Goal: Communication & Community: Answer question/provide support

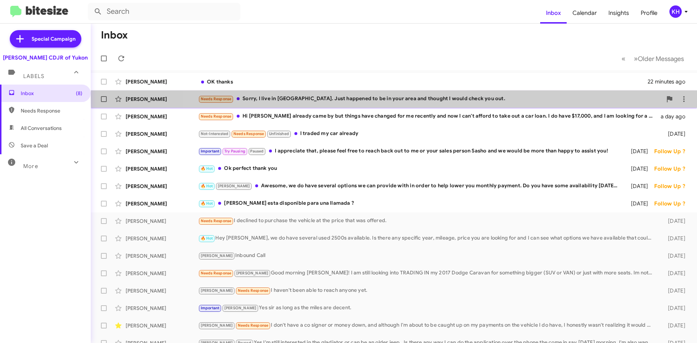
click at [462, 98] on div "Needs Response Sorry, I live in [GEOGRAPHIC_DATA]. Just happened to be in your …" at bounding box center [430, 99] width 464 height 8
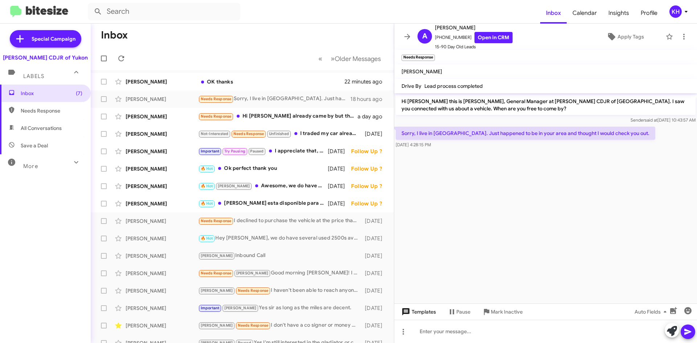
click at [420, 309] on span "Templates" at bounding box center [418, 311] width 36 height 13
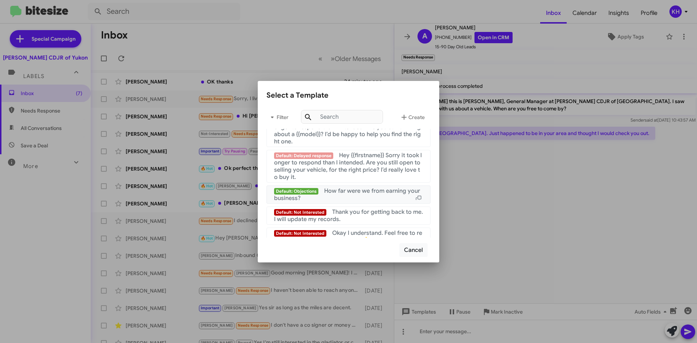
scroll to position [487, 0]
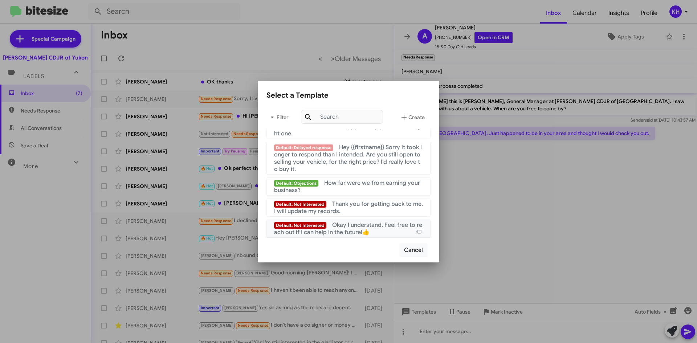
click at [344, 224] on span "Okay I understand. Feel free to reach out if I can help in the future!👍" at bounding box center [348, 228] width 148 height 15
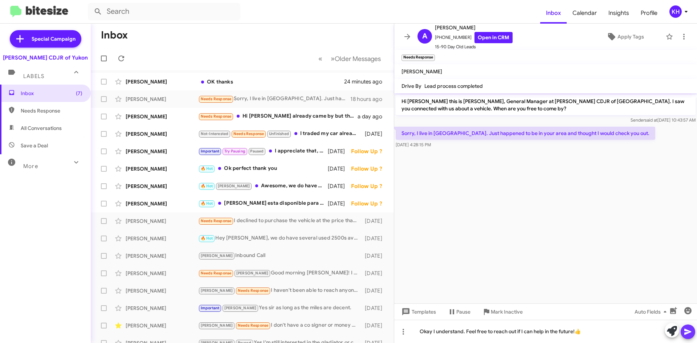
click at [691, 337] on span at bounding box center [688, 332] width 9 height 15
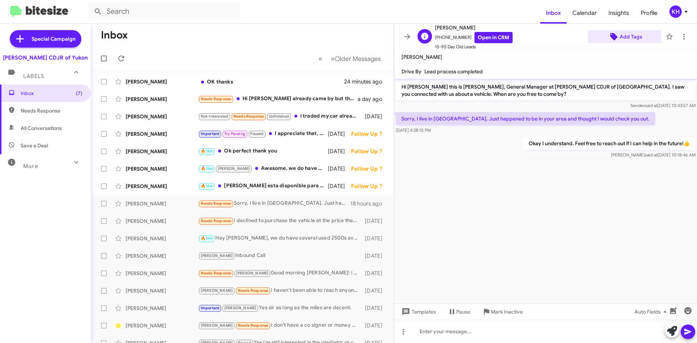
click at [614, 40] on icon at bounding box center [614, 36] width 9 height 9
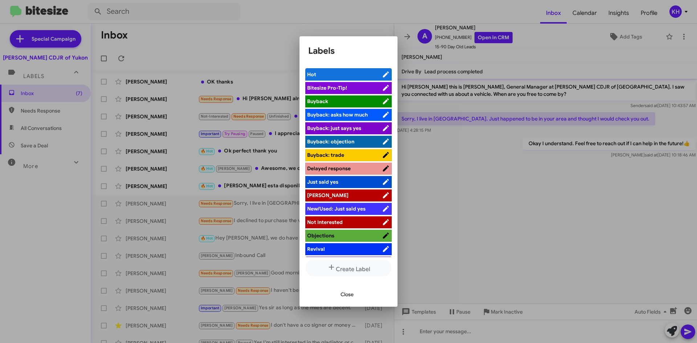
click at [335, 194] on span "[PERSON_NAME]" at bounding box center [344, 195] width 75 height 7
click at [343, 298] on span "Close" at bounding box center [347, 294] width 13 height 13
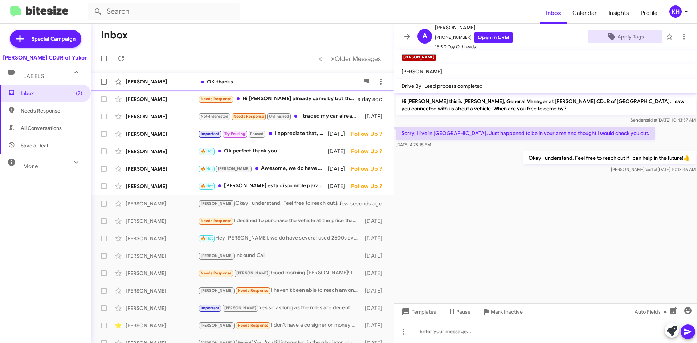
click at [217, 82] on div "OK thanks" at bounding box center [278, 81] width 161 height 7
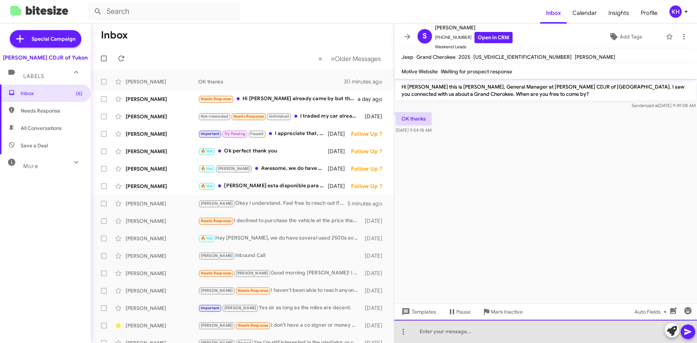
click at [443, 335] on div at bounding box center [545, 331] width 303 height 23
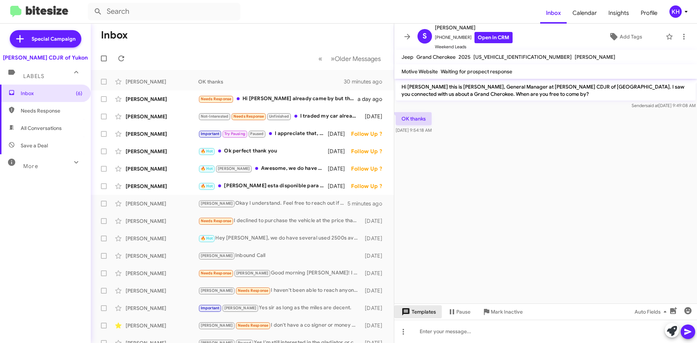
click at [414, 314] on span "Templates" at bounding box center [418, 311] width 36 height 13
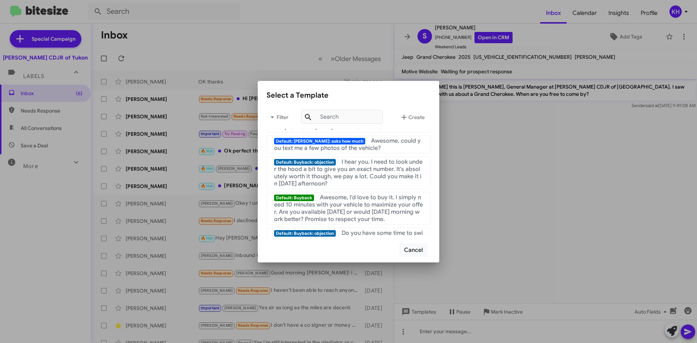
scroll to position [182, 0]
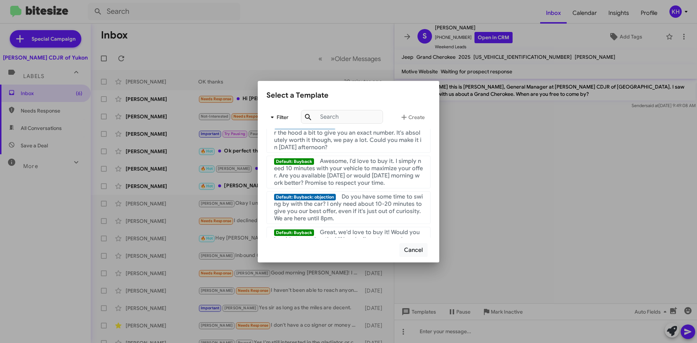
click at [280, 112] on span "Filter" at bounding box center [278, 117] width 23 height 13
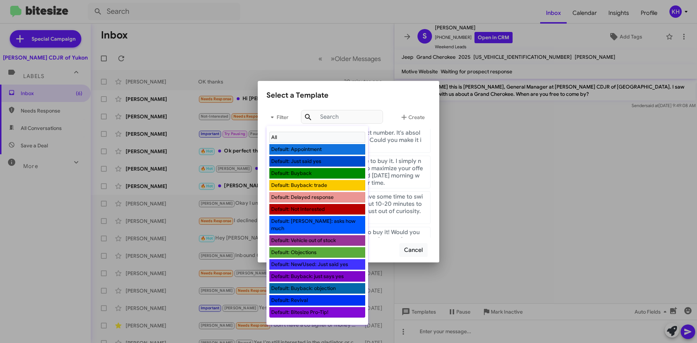
click at [307, 209] on li "Default: Not Interested" at bounding box center [317, 209] width 96 height 11
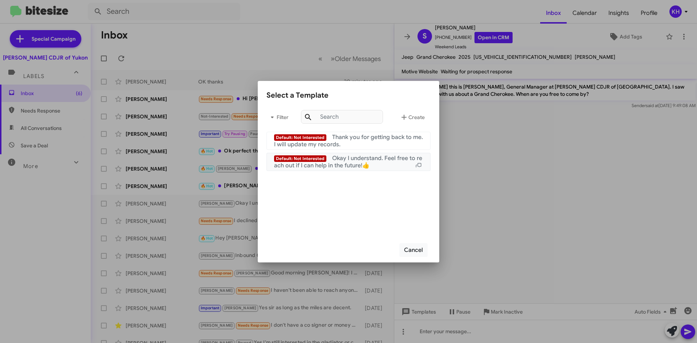
click at [337, 164] on span "Okay I understand. Feel free to reach out if I can help in the future!👍" at bounding box center [348, 162] width 148 height 15
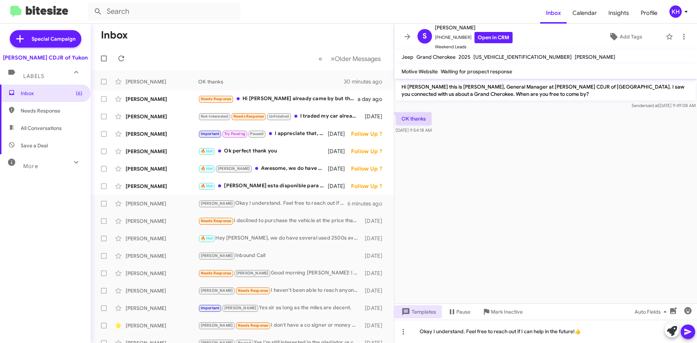
click at [686, 334] on icon at bounding box center [687, 332] width 7 height 6
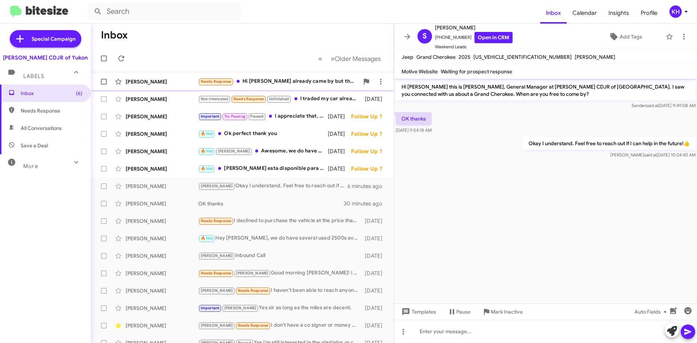
click at [325, 83] on div "Needs Response Hi [PERSON_NAME] already came by but things have changed for me …" at bounding box center [278, 81] width 161 height 8
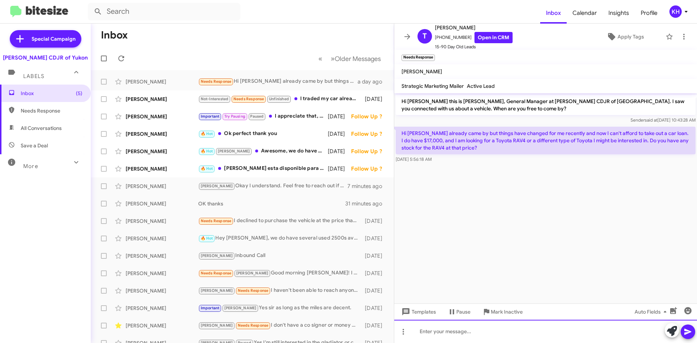
click at [417, 335] on div at bounding box center [545, 331] width 303 height 23
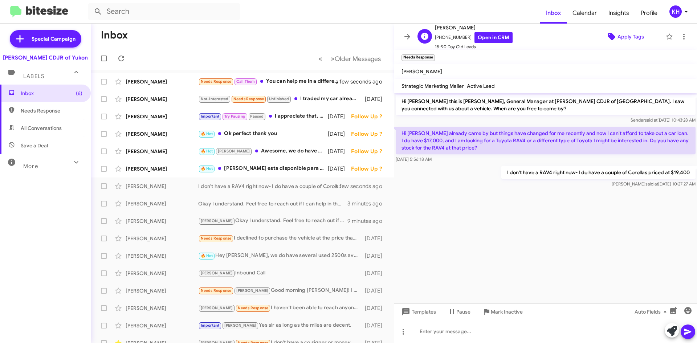
click at [631, 39] on span "Apply Tags" at bounding box center [631, 36] width 27 height 13
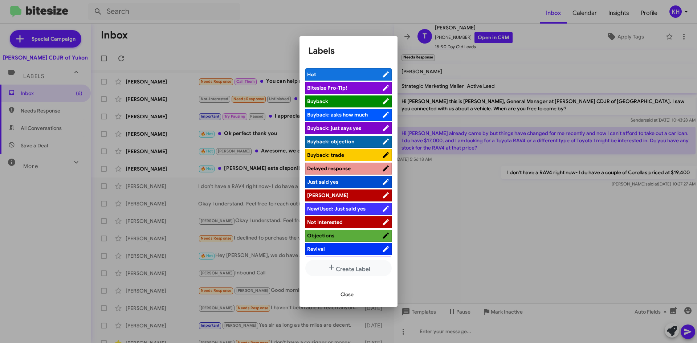
click at [364, 194] on span "[PERSON_NAME]" at bounding box center [344, 195] width 75 height 7
click at [544, 59] on div at bounding box center [348, 171] width 697 height 343
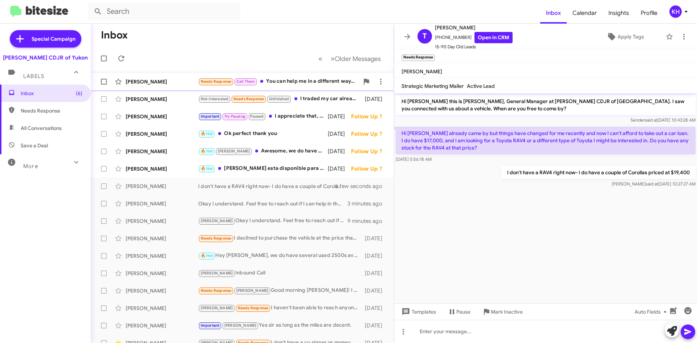
click at [142, 82] on div "[PERSON_NAME]" at bounding box center [162, 81] width 73 height 7
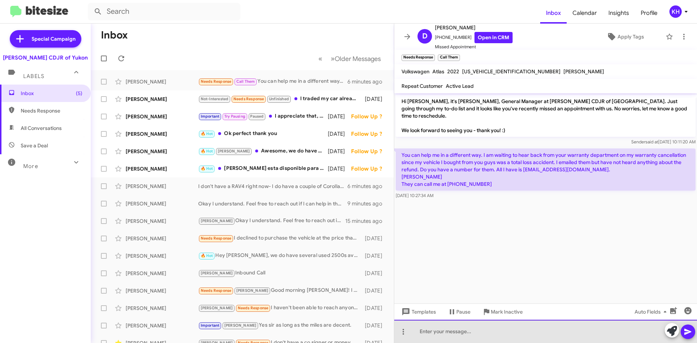
click at [443, 333] on div at bounding box center [545, 331] width 303 height 23
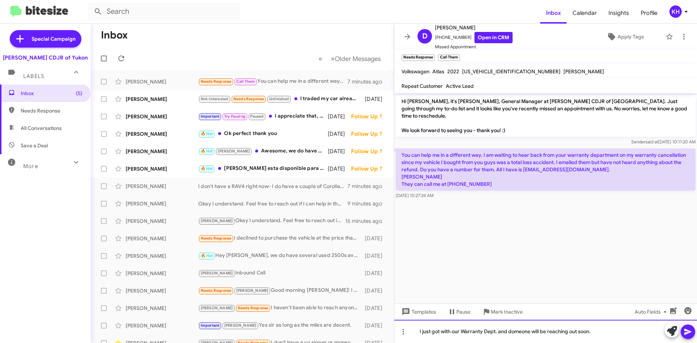
click at [512, 331] on div "I just got with our Warranty Dept. and domeone will be reaching out soon." at bounding box center [545, 331] width 303 height 23
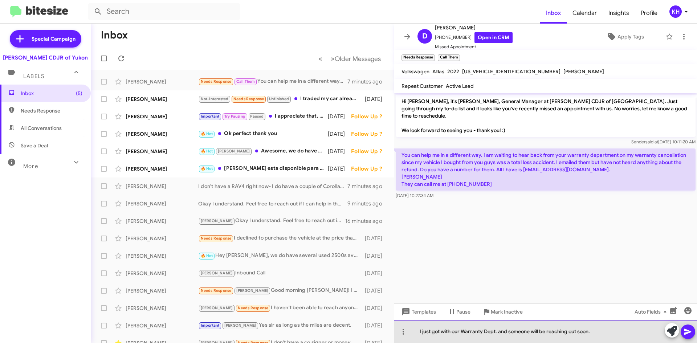
click at [610, 336] on div "I just got with our Warranty Dept. and someone will be reaching out soon." at bounding box center [545, 331] width 303 height 23
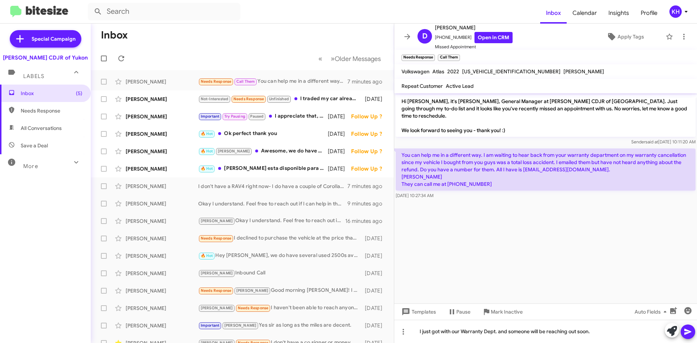
click at [687, 335] on icon at bounding box center [688, 332] width 9 height 9
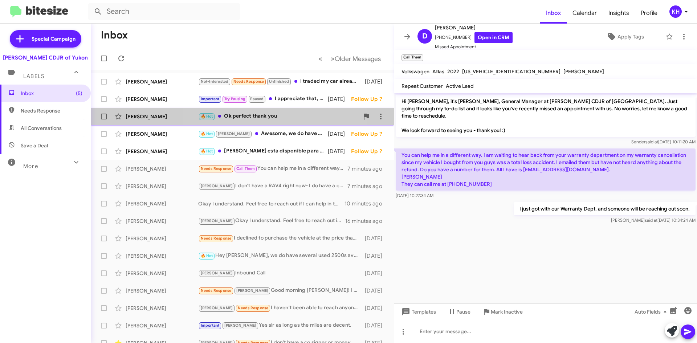
click at [257, 116] on div "🔥 Hot Ok perfect thank you" at bounding box center [278, 116] width 161 height 8
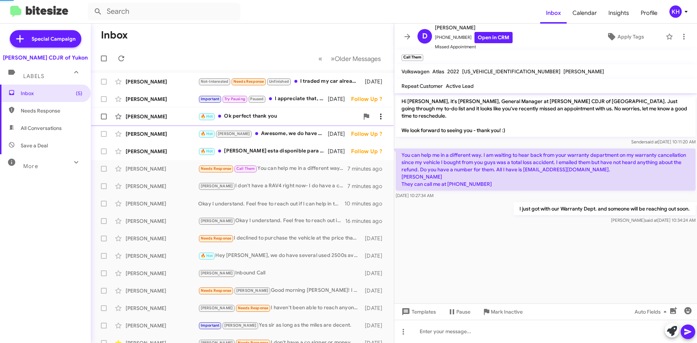
scroll to position [77, 0]
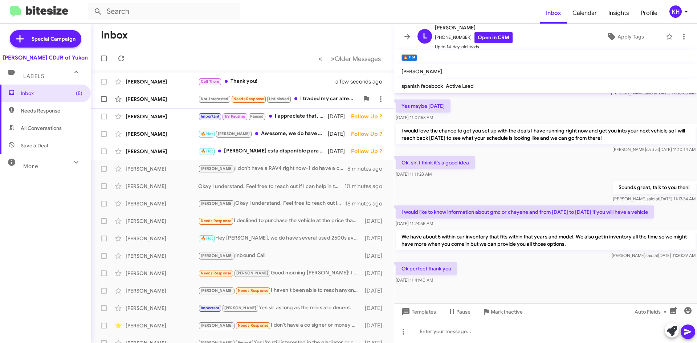
click at [326, 100] on div "Not-Interested Needs Response Unfinished I traded my car already" at bounding box center [278, 99] width 161 height 8
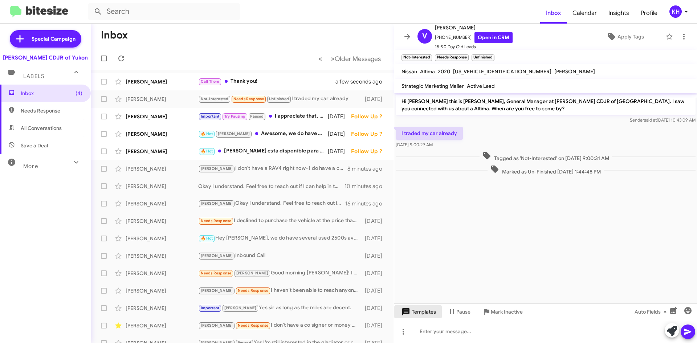
click at [416, 310] on span "Templates" at bounding box center [418, 311] width 36 height 13
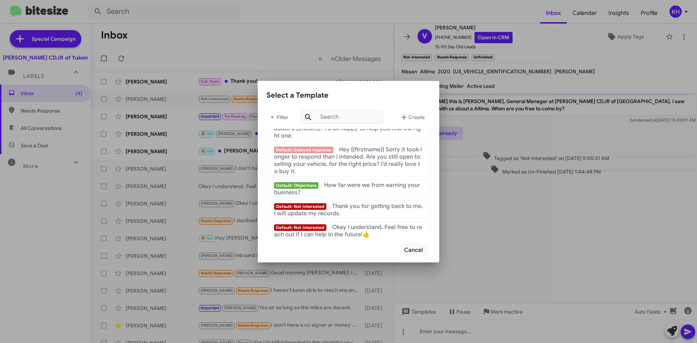
scroll to position [487, 0]
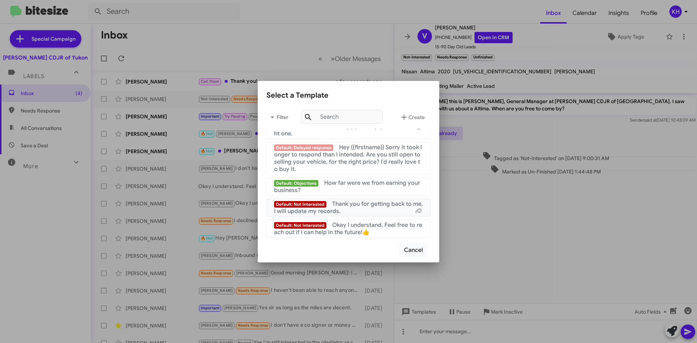
click at [288, 207] on span "Default: Not Interested" at bounding box center [300, 204] width 52 height 7
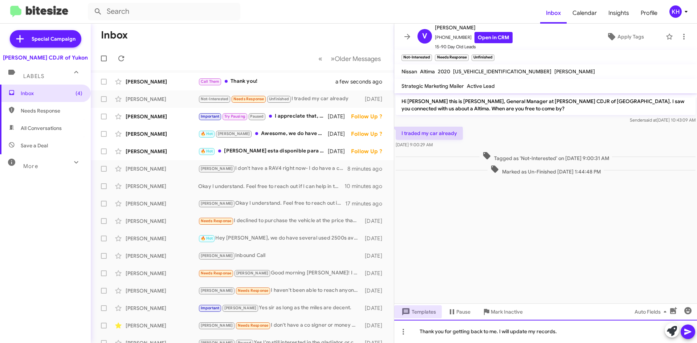
click at [694, 339] on div "Thank you for getting back to me. I will update my records." at bounding box center [545, 331] width 303 height 23
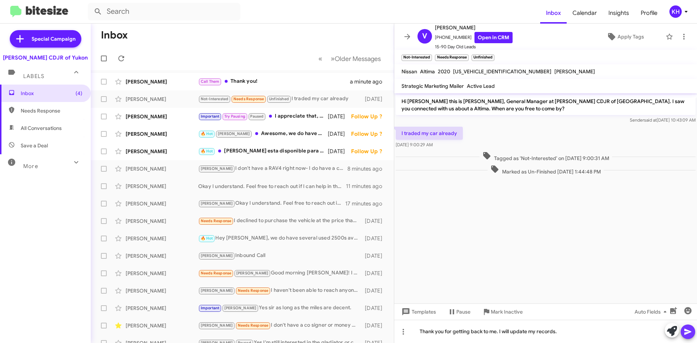
click at [687, 335] on icon at bounding box center [688, 332] width 9 height 9
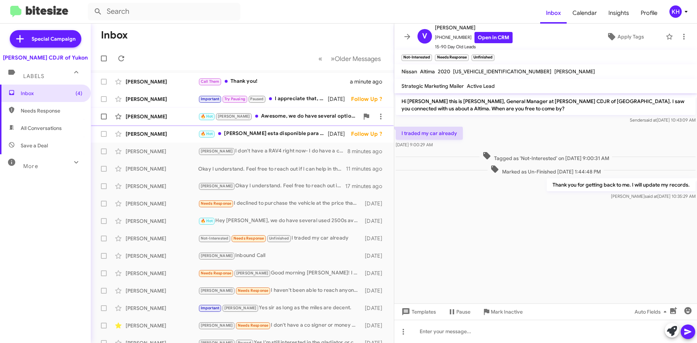
click at [262, 118] on div "🔥 Hot [PERSON_NAME] Awesome, we do have several options we can provide with in …" at bounding box center [278, 116] width 161 height 8
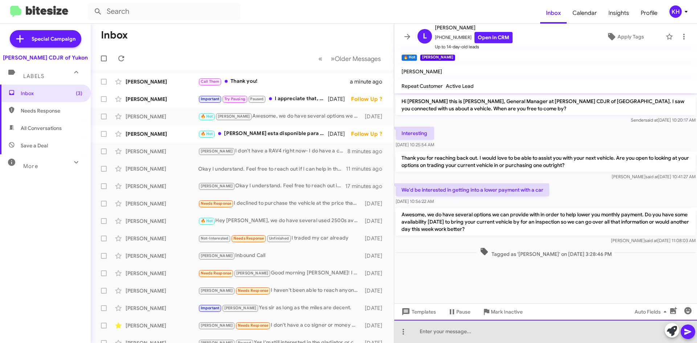
click at [449, 337] on div at bounding box center [545, 331] width 303 height 23
click at [440, 336] on div at bounding box center [545, 331] width 303 height 23
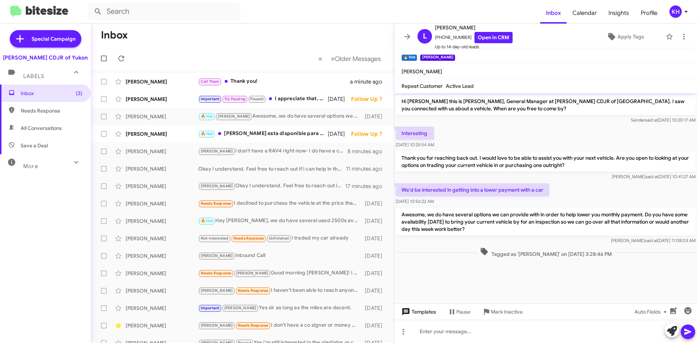
click at [421, 311] on span "Templates" at bounding box center [418, 311] width 36 height 13
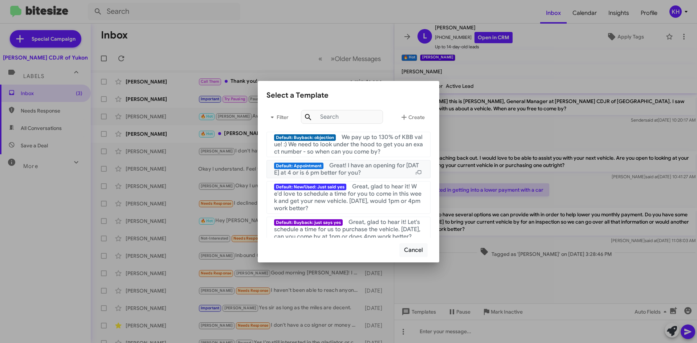
click at [339, 163] on span "Great! I have an opening for [DATE] at 4 or is 6 pm better for you?" at bounding box center [346, 169] width 145 height 15
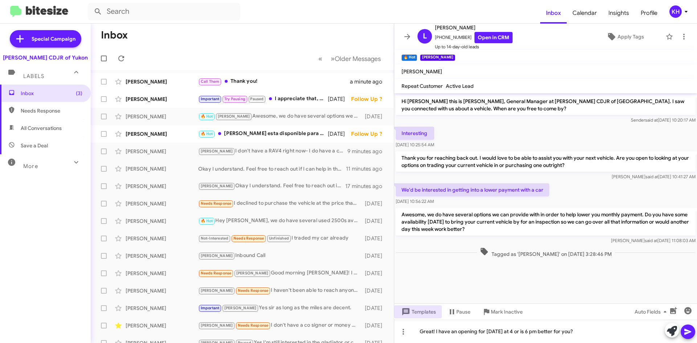
click at [685, 338] on span at bounding box center [688, 332] width 9 height 15
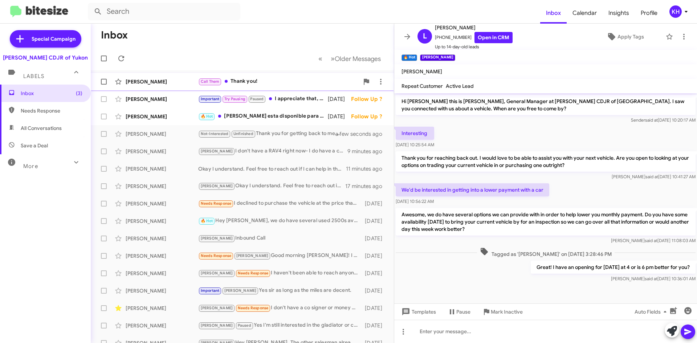
click at [269, 80] on div "Call Them Thank you!" at bounding box center [278, 81] width 161 height 8
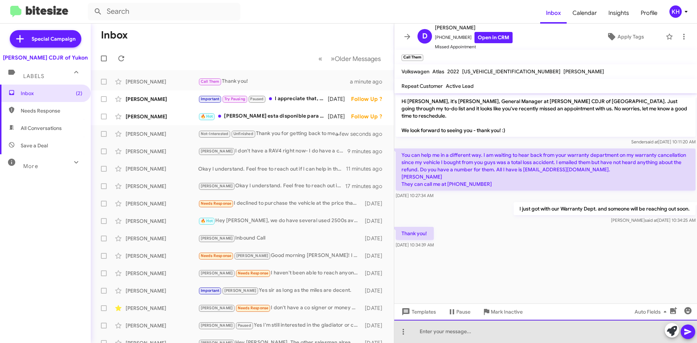
click at [445, 329] on div at bounding box center [545, 331] width 303 height 23
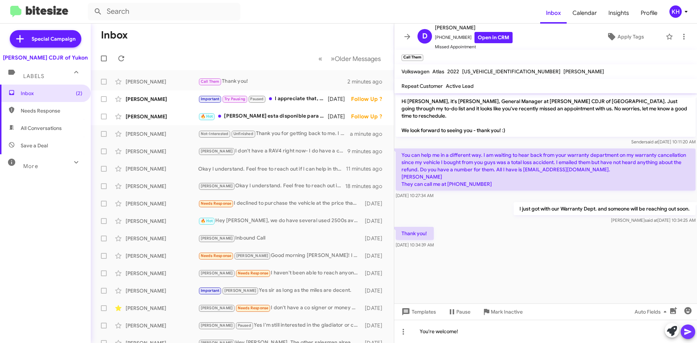
click at [687, 332] on icon at bounding box center [688, 332] width 9 height 9
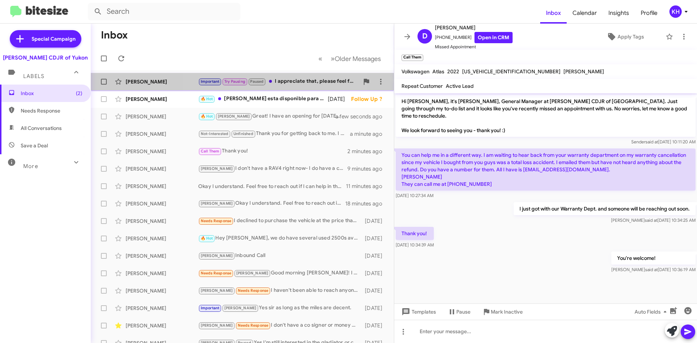
click at [283, 78] on div "Important Try Pausing Paused I appreciate that, please feel free to reach back …" at bounding box center [278, 81] width 161 height 8
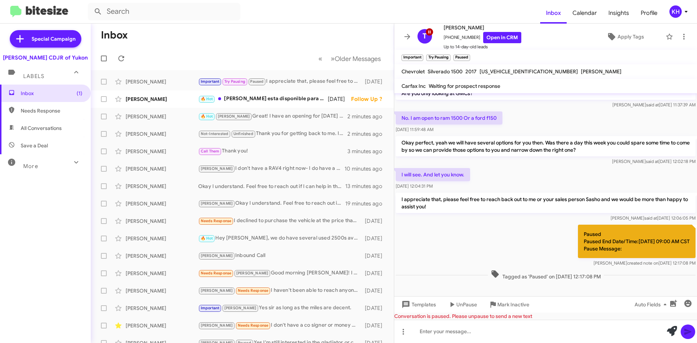
scroll to position [74, 0]
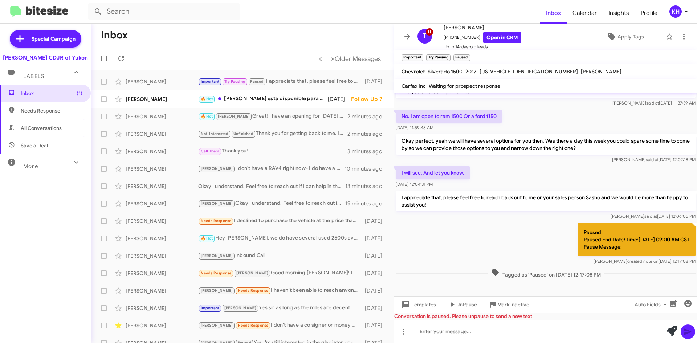
click at [578, 230] on p "Paused Paused End Date/Time:[DATE] 09:00 AM CST Pause Message:" at bounding box center [637, 239] width 118 height 33
click at [610, 230] on p "Paused Paused End Date/Time:[DATE] 09:00 AM CST Pause Message:" at bounding box center [637, 239] width 118 height 33
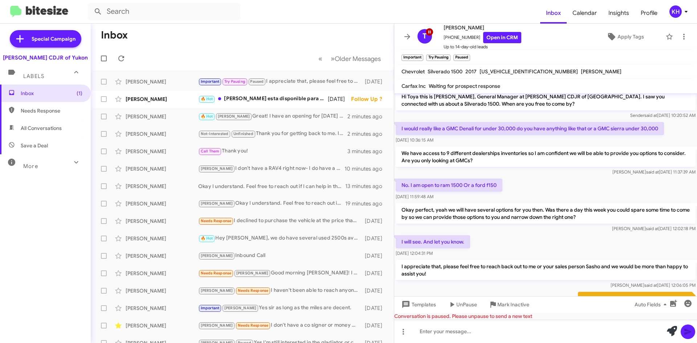
scroll to position [0, 0]
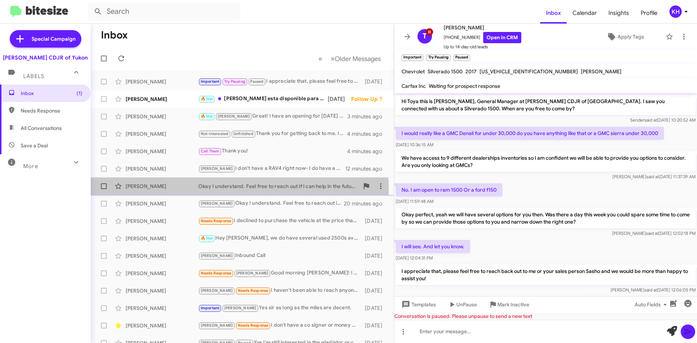
click at [232, 188] on div "Okay I understand. Feel free to reach out if I can help in the future!👍" at bounding box center [278, 186] width 161 height 7
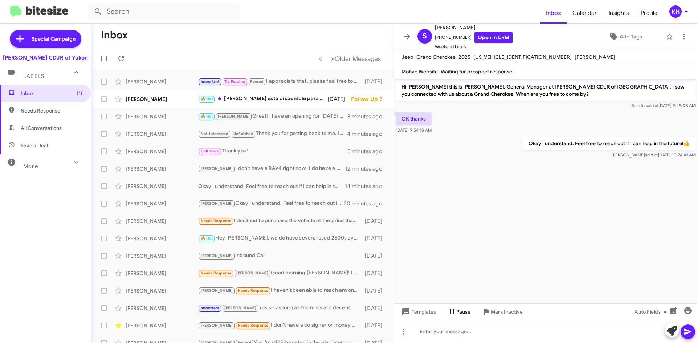
click at [460, 314] on span "Pause" at bounding box center [463, 311] width 14 height 13
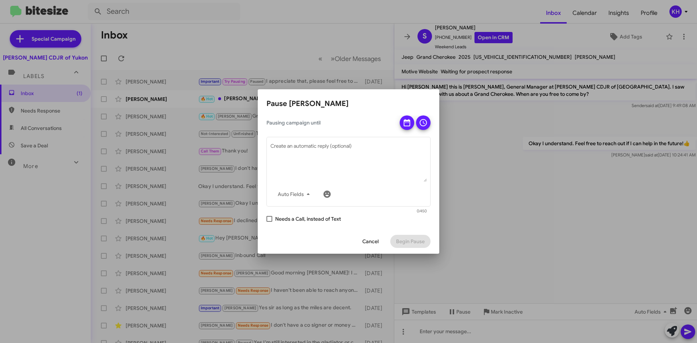
click at [369, 241] on span "Cancel" at bounding box center [370, 241] width 16 height 13
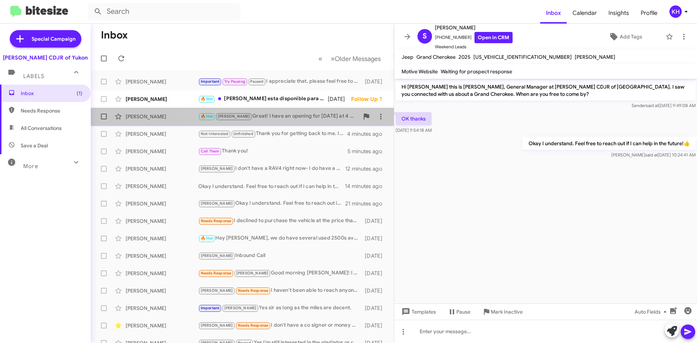
click at [271, 121] on div "[PERSON_NAME] 🔥 Hot [PERSON_NAME] Great! I have an opening for [DATE] at 4 or i…" at bounding box center [243, 116] width 292 height 15
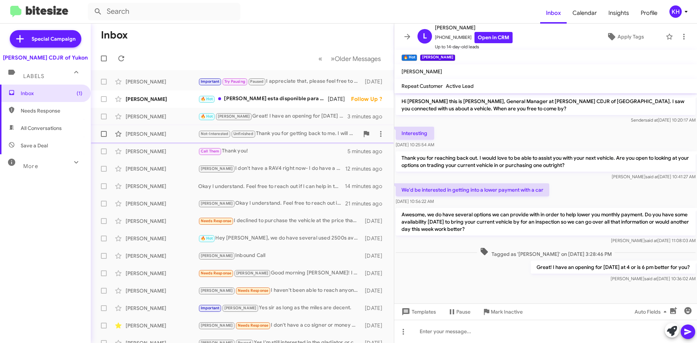
click at [276, 134] on div "Not-Interested Unfinished Thank you for getting back to me. I will update my re…" at bounding box center [278, 134] width 161 height 8
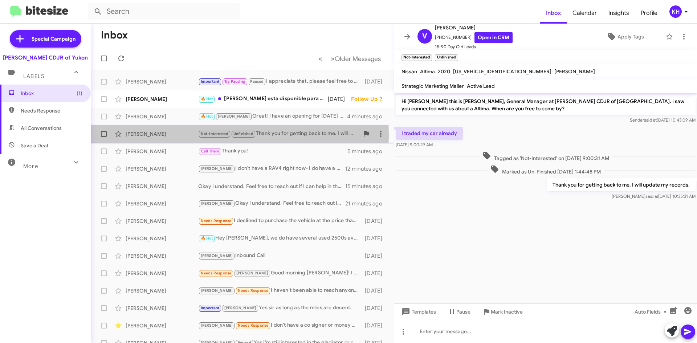
click at [208, 135] on span "Not-Interested" at bounding box center [215, 133] width 28 height 5
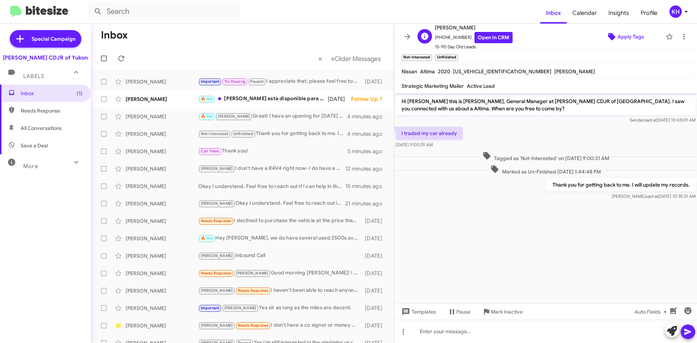
click at [618, 33] on span "Apply Tags" at bounding box center [631, 36] width 27 height 13
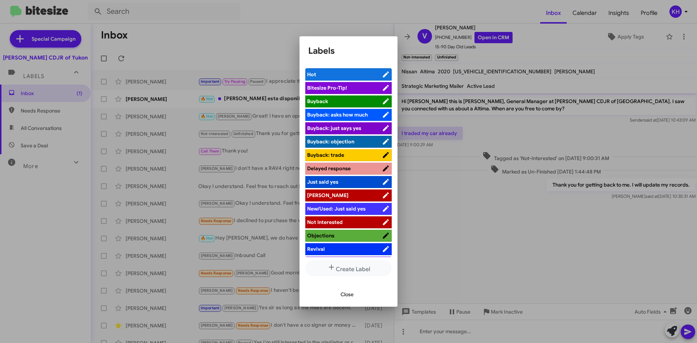
click at [334, 220] on span "Not Interested" at bounding box center [325, 222] width 36 height 7
click at [231, 36] on div at bounding box center [348, 171] width 697 height 343
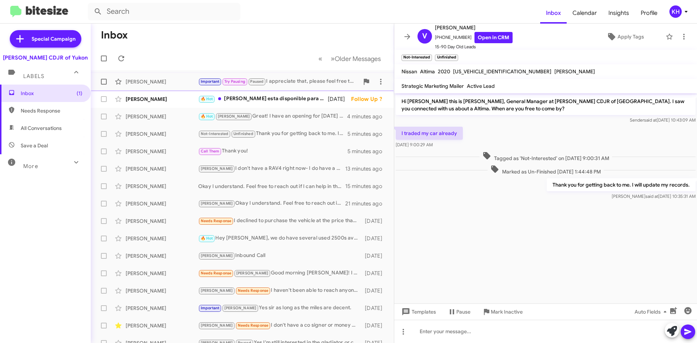
click at [238, 81] on span "Try Pausing" at bounding box center [234, 81] width 21 height 5
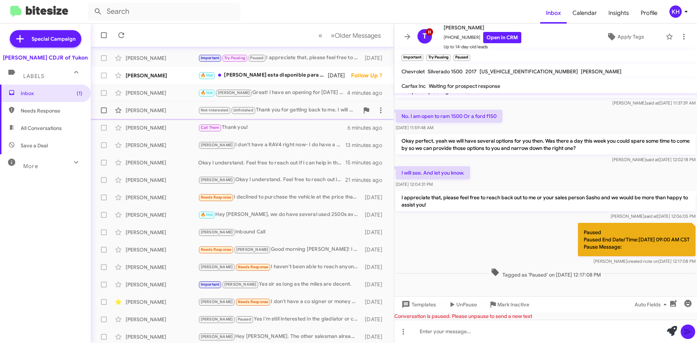
scroll to position [36, 0]
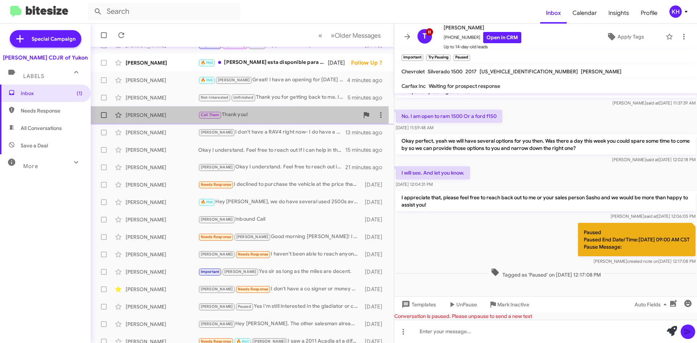
click at [206, 117] on span "Call Them" at bounding box center [210, 115] width 19 height 5
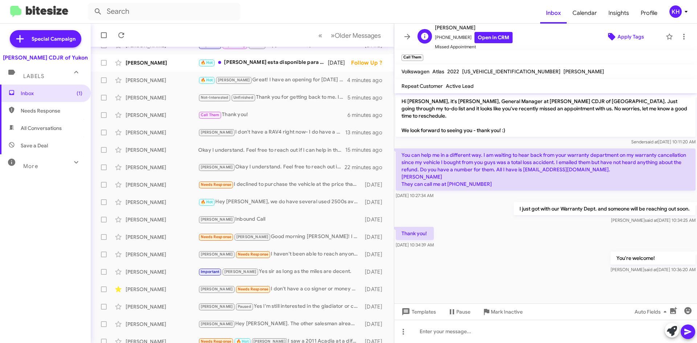
click at [618, 38] on span "Apply Tags" at bounding box center [631, 36] width 27 height 13
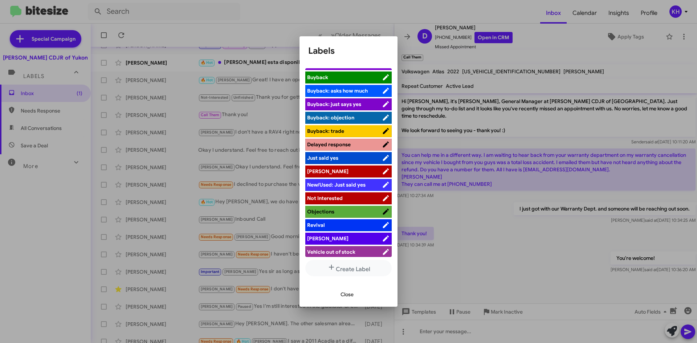
scroll to position [27, 0]
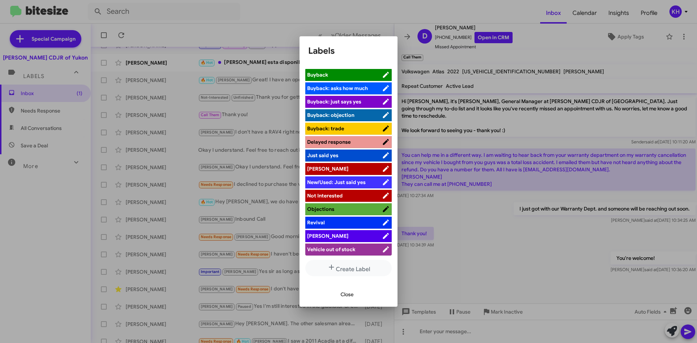
click at [343, 295] on span "Close" at bounding box center [347, 294] width 13 height 13
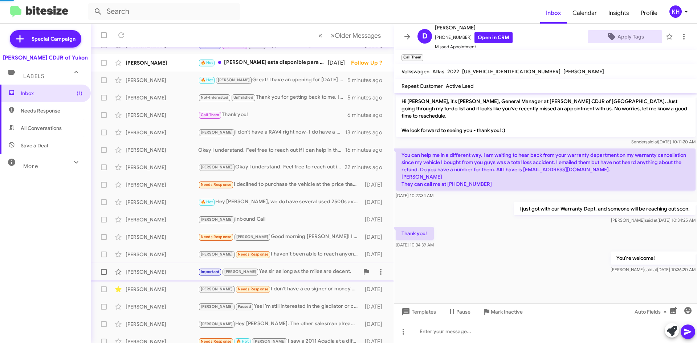
scroll to position [19, 0]
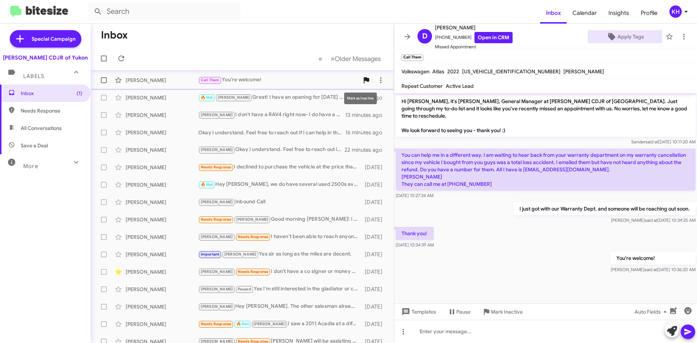
click at [364, 80] on icon at bounding box center [366, 80] width 5 height 6
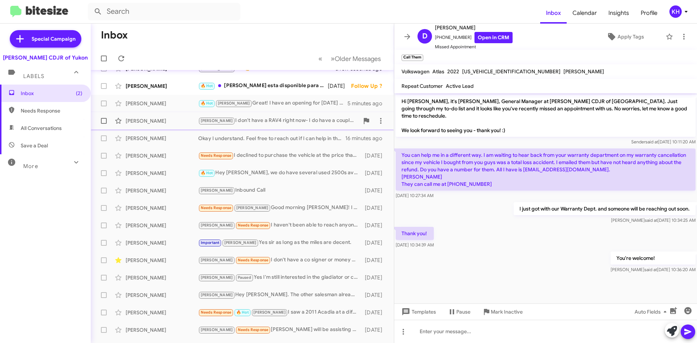
scroll to position [0, 0]
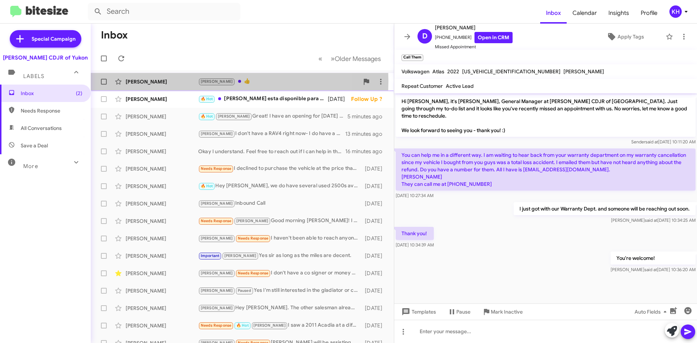
click at [140, 81] on div "[PERSON_NAME]" at bounding box center [162, 81] width 73 height 7
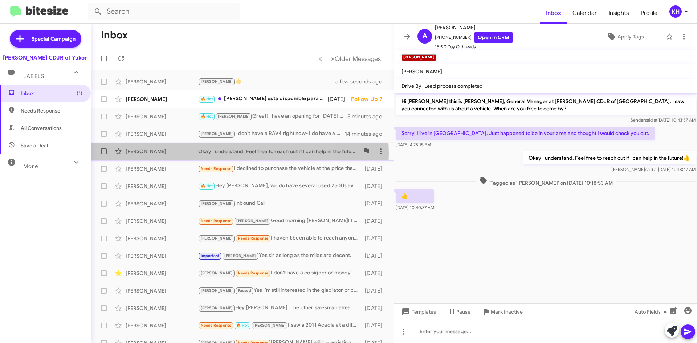
click at [224, 154] on div "Okay I understand. Feel free to reach out if I can help in the future!👍" at bounding box center [278, 151] width 161 height 7
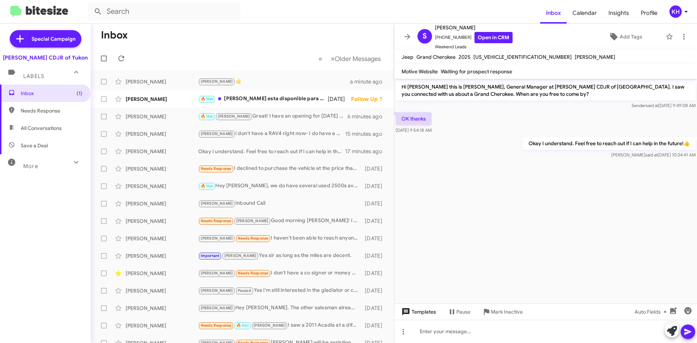
click at [418, 311] on span "Templates" at bounding box center [418, 311] width 36 height 13
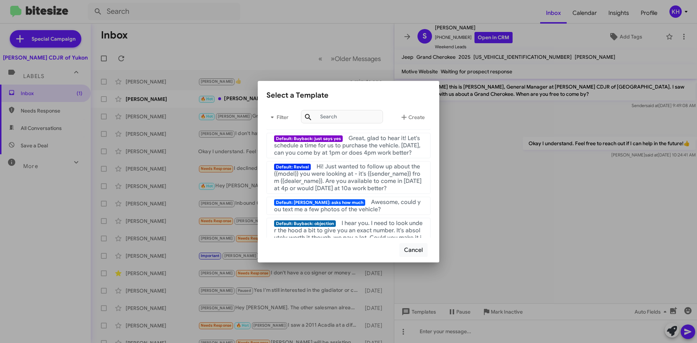
scroll to position [73, 0]
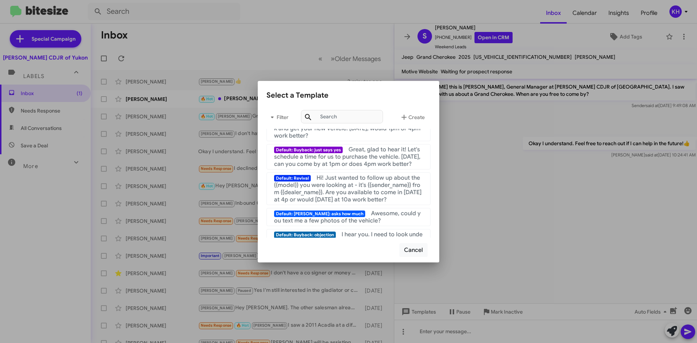
click at [510, 232] on div at bounding box center [348, 171] width 697 height 343
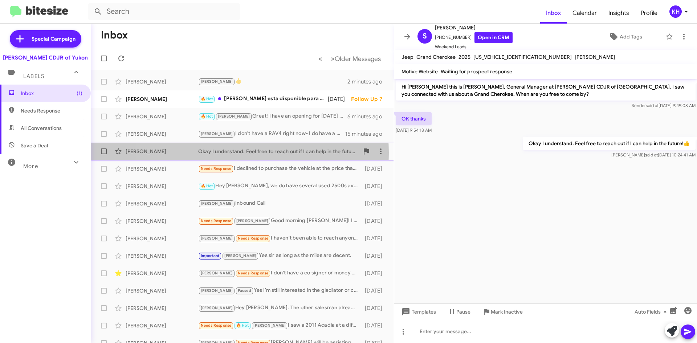
click at [216, 153] on div "Okay I understand. Feel free to reach out if I can help in the future!👍" at bounding box center [278, 151] width 161 height 7
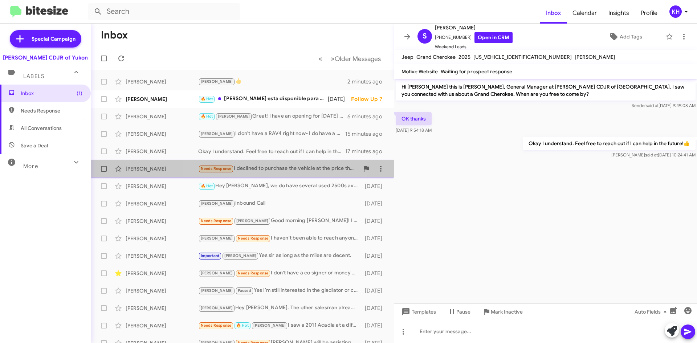
click at [253, 169] on div "Needs Response I declined to purchase the vehicle at the price that was offered." at bounding box center [278, 168] width 161 height 8
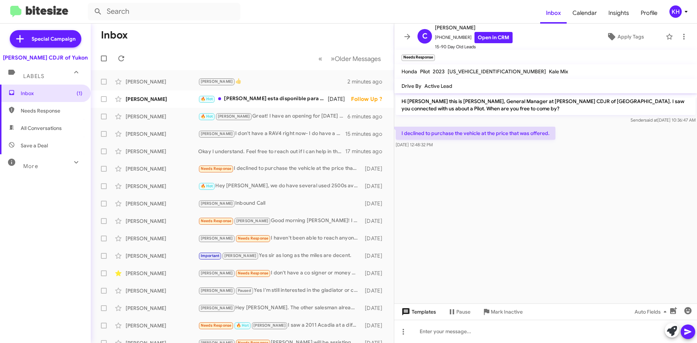
click at [416, 312] on span "Templates" at bounding box center [418, 311] width 36 height 13
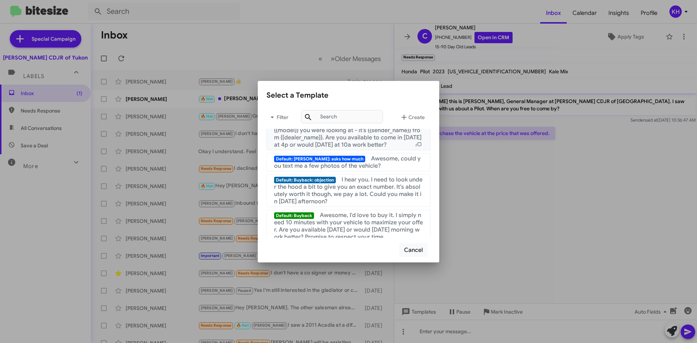
scroll to position [145, 0]
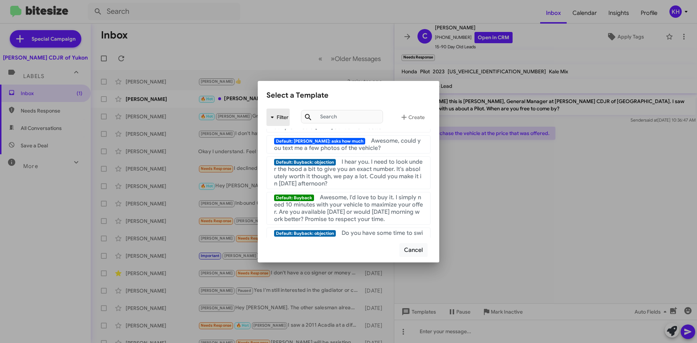
click at [282, 113] on span "Filter" at bounding box center [278, 117] width 23 height 13
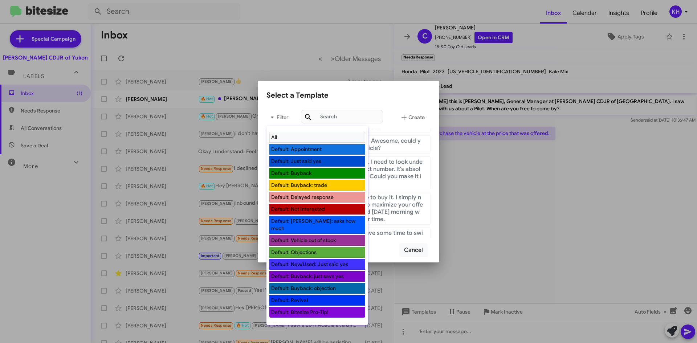
click at [285, 247] on li "Default: Objections" at bounding box center [317, 252] width 96 height 11
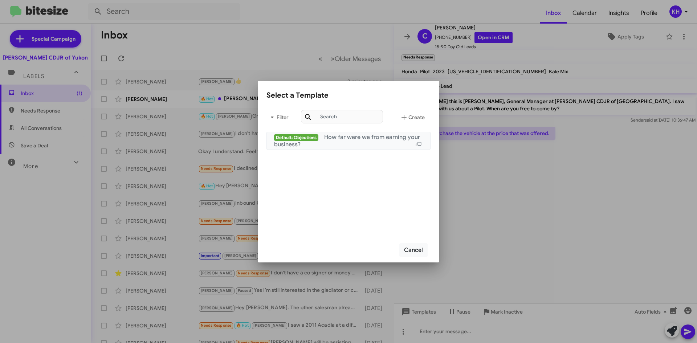
click at [370, 135] on span "How far were we from earning your business?" at bounding box center [347, 141] width 146 height 15
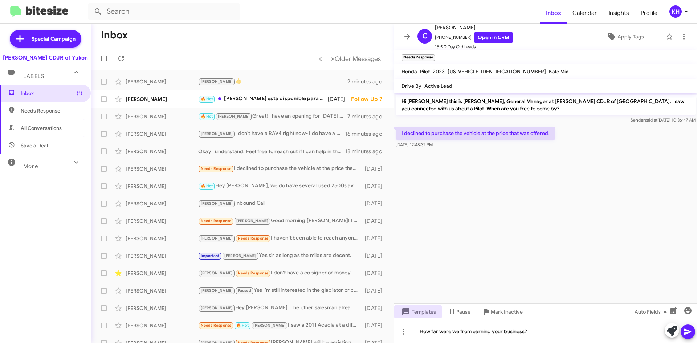
click at [689, 331] on icon at bounding box center [687, 332] width 7 height 6
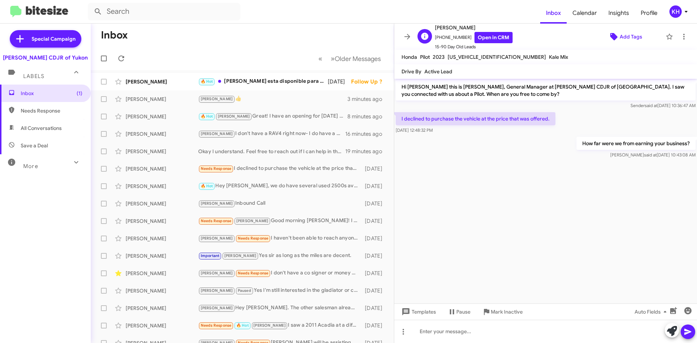
click at [612, 39] on icon at bounding box center [614, 36] width 9 height 9
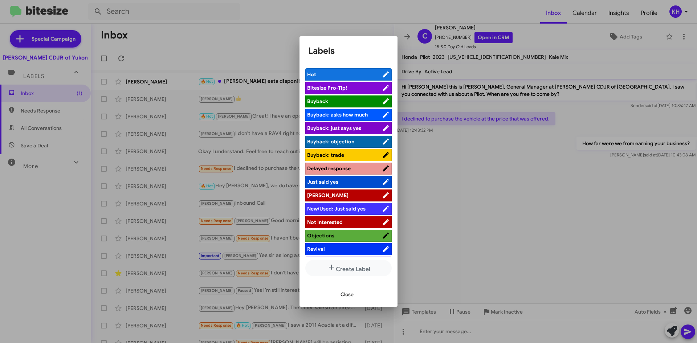
scroll to position [27, 0]
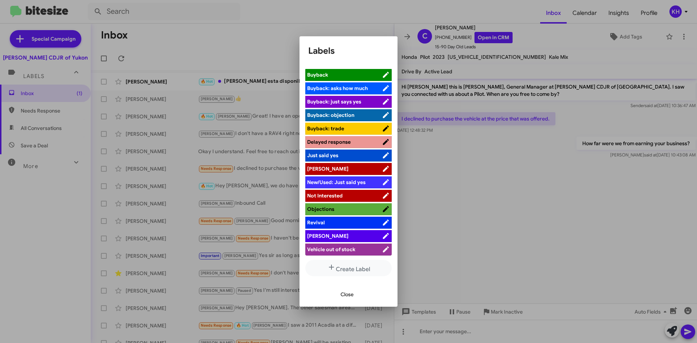
click at [336, 234] on span "[PERSON_NAME]" at bounding box center [344, 235] width 75 height 7
click at [345, 294] on span "Close" at bounding box center [347, 294] width 13 height 13
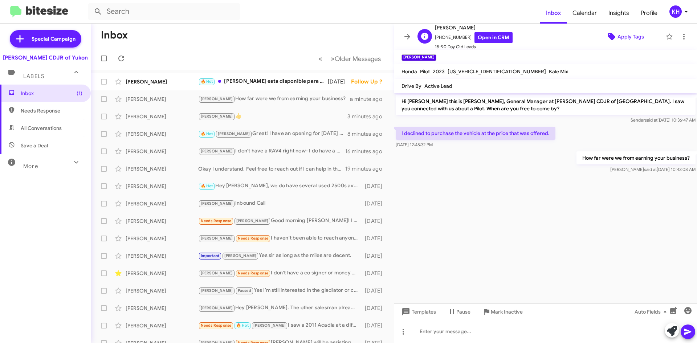
click at [618, 34] on span "Apply Tags" at bounding box center [631, 36] width 27 height 13
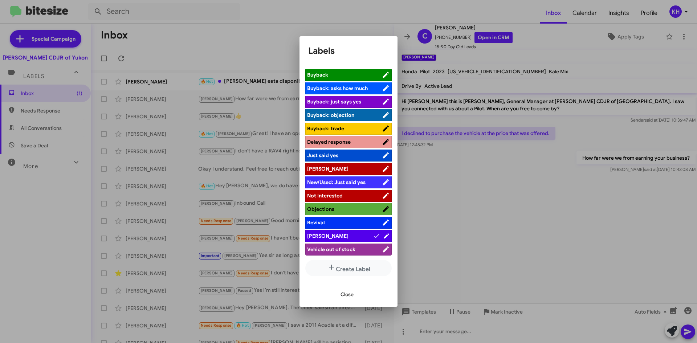
click at [357, 239] on span "[PERSON_NAME]" at bounding box center [340, 235] width 66 height 7
click at [382, 234] on icon at bounding box center [386, 236] width 8 height 9
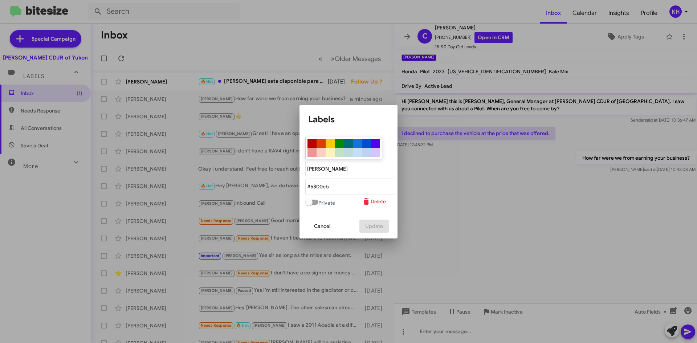
drag, startPoint x: 390, startPoint y: 226, endPoint x: 421, endPoint y: 222, distance: 31.4
click at [391, 226] on mat-dialog-container "Labels Private Delete Cancel Update" at bounding box center [349, 172] width 98 height 134
click at [523, 205] on div at bounding box center [348, 171] width 697 height 343
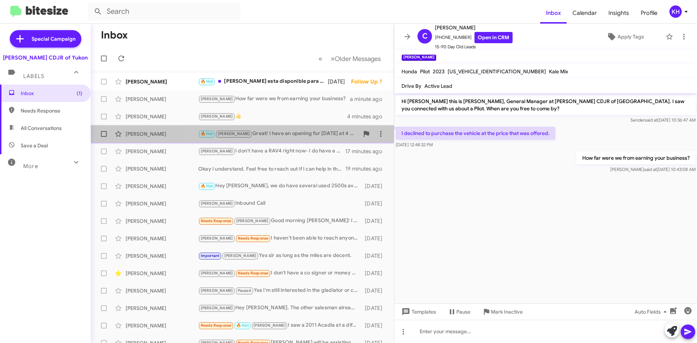
click at [254, 137] on div "🔥 Hot [PERSON_NAME] Great! I have an opening for [DATE] at 4 or is 6 pm better …" at bounding box center [278, 134] width 161 height 8
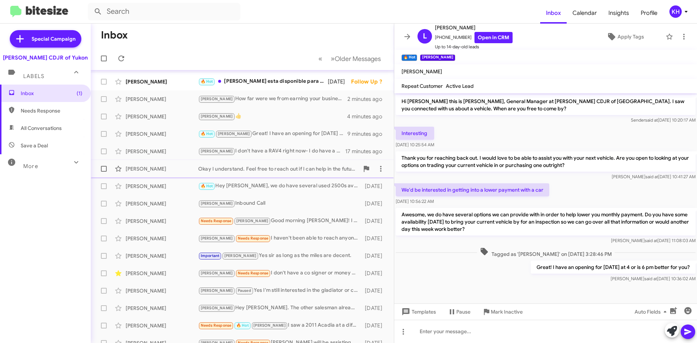
scroll to position [36, 0]
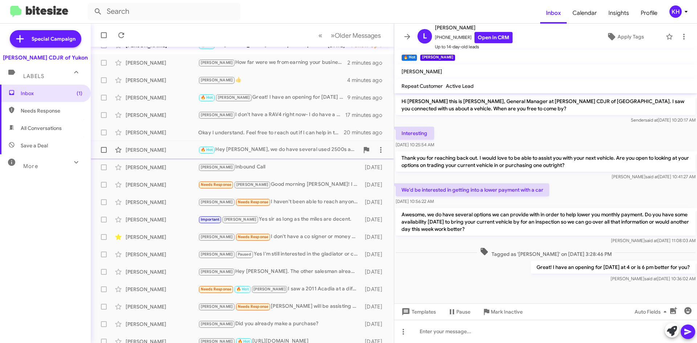
click at [245, 147] on div "🔥 Hot Hey [PERSON_NAME], we do have several used 2500s available. Is there any …" at bounding box center [278, 150] width 161 height 8
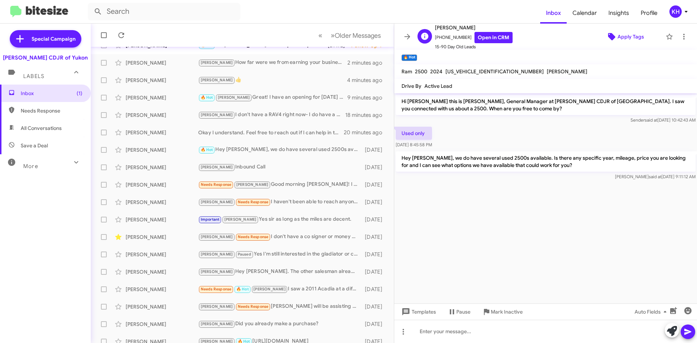
click at [613, 34] on span "Apply Tags" at bounding box center [625, 36] width 63 height 13
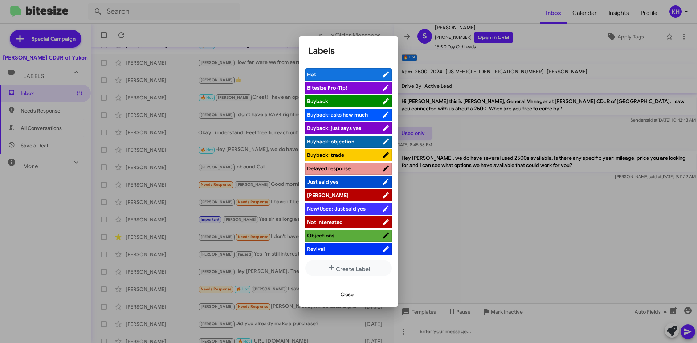
click at [342, 195] on span "[PERSON_NAME]" at bounding box center [344, 195] width 75 height 7
click at [483, 195] on div at bounding box center [348, 171] width 697 height 343
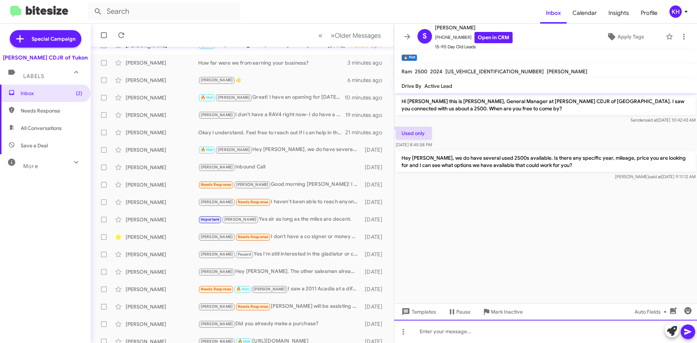
click at [445, 337] on div at bounding box center [545, 331] width 303 height 23
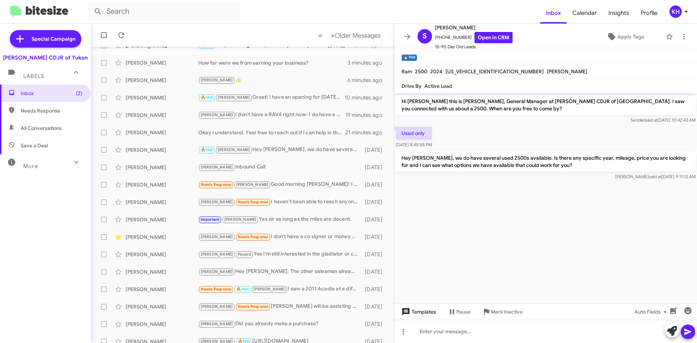
click at [420, 316] on span "Templates" at bounding box center [418, 311] width 36 height 13
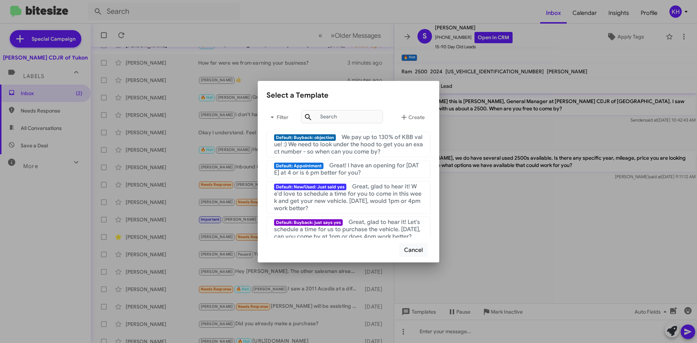
click at [423, 333] on div at bounding box center [348, 171] width 697 height 343
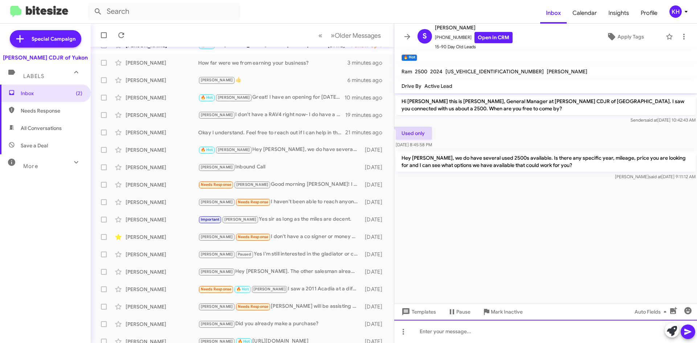
click at [420, 333] on div at bounding box center [545, 331] width 303 height 23
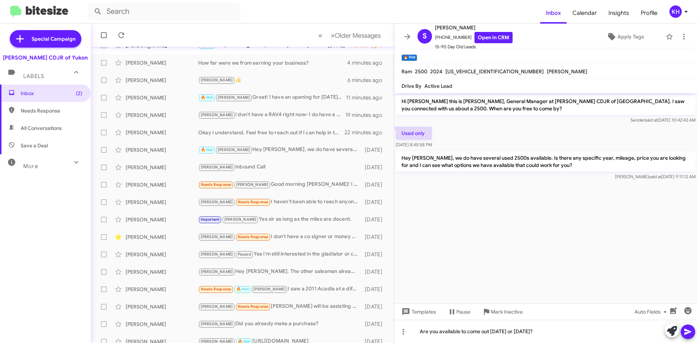
click at [685, 333] on icon at bounding box center [687, 332] width 7 height 6
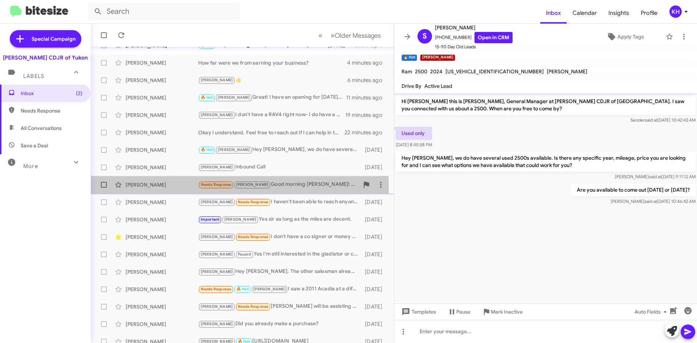
click at [152, 187] on div "[PERSON_NAME]" at bounding box center [162, 184] width 73 height 7
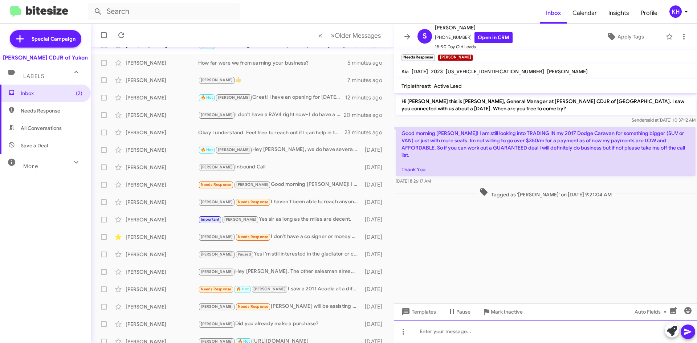
click at [440, 329] on div at bounding box center [545, 331] width 303 height 23
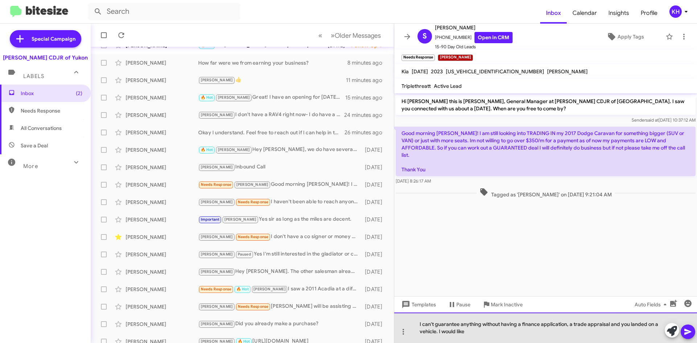
click at [473, 332] on div "I can't guarantee anything without having a finance application, a trade apprai…" at bounding box center [545, 328] width 303 height 30
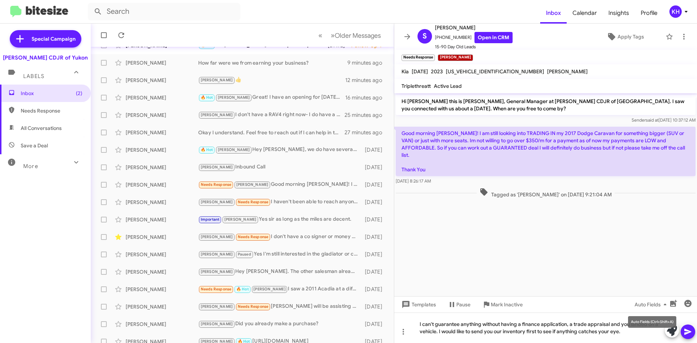
click at [639, 333] on mat-tooltip-component "Auto Fields (Ctrl+Shift+A)" at bounding box center [652, 322] width 58 height 22
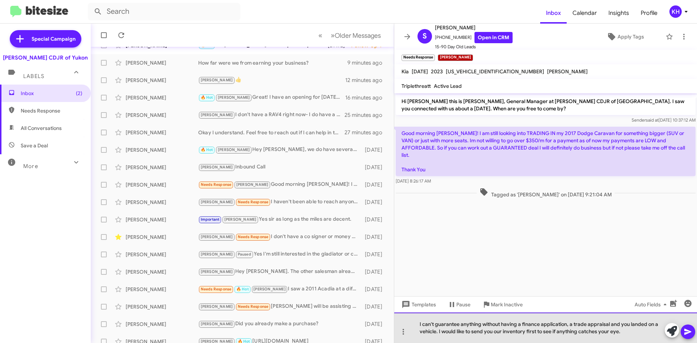
click at [628, 338] on div "I can't guarantee anything without having a finance application, a trade apprai…" at bounding box center [545, 328] width 303 height 30
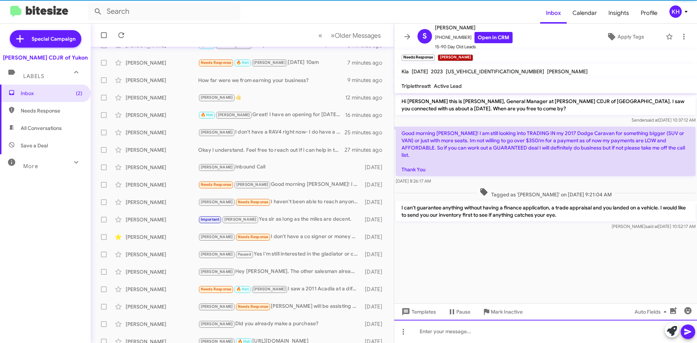
scroll to position [78, 0]
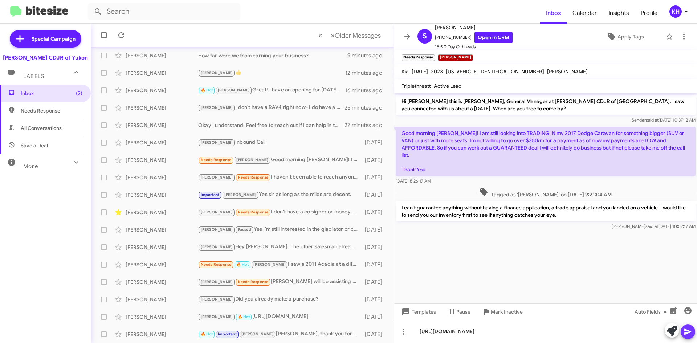
click at [692, 335] on icon at bounding box center [688, 332] width 9 height 9
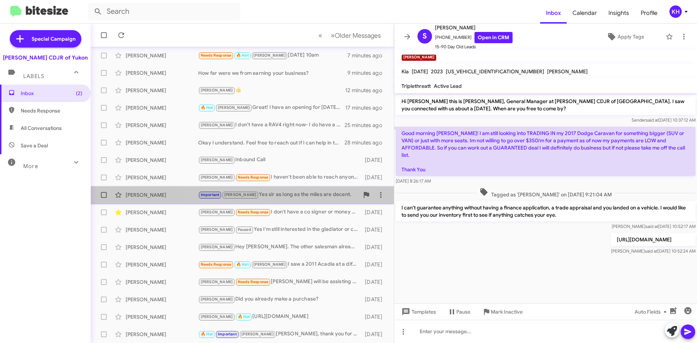
click at [285, 195] on div "Important [PERSON_NAME] Yes sir as long as the miles are decent." at bounding box center [278, 195] width 161 height 8
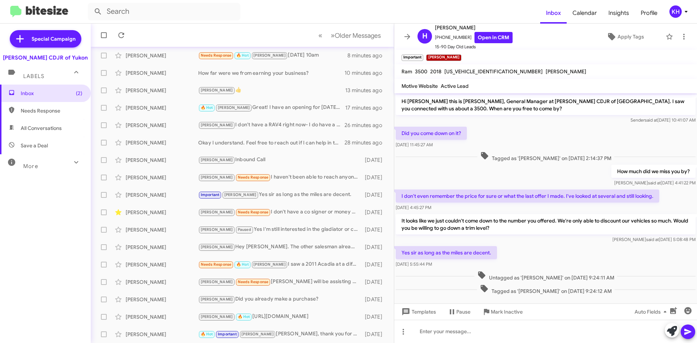
scroll to position [9, 0]
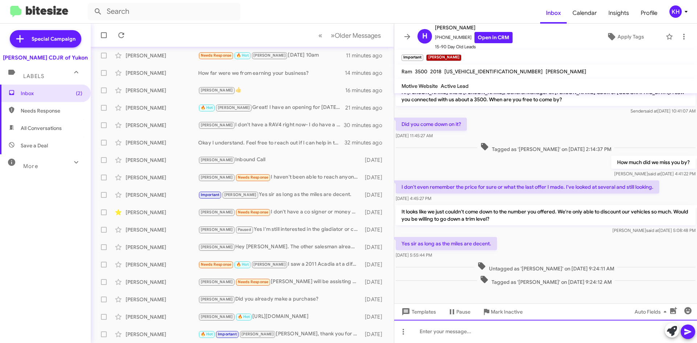
click at [416, 336] on div at bounding box center [545, 331] width 303 height 23
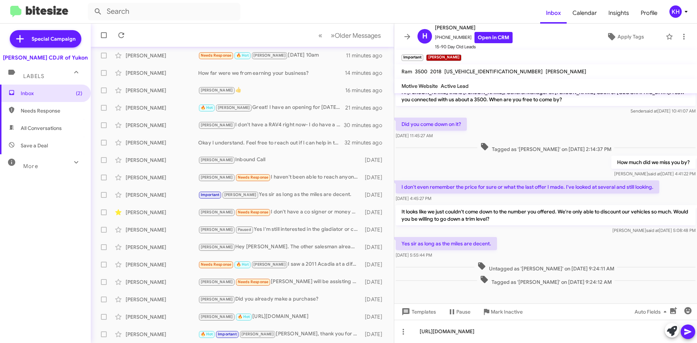
click at [688, 331] on icon at bounding box center [687, 332] width 7 height 6
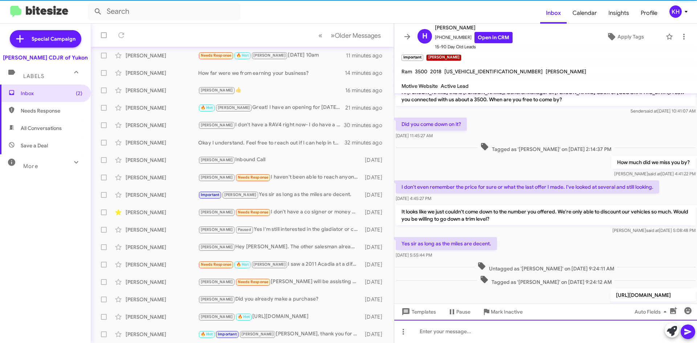
scroll to position [57, 0]
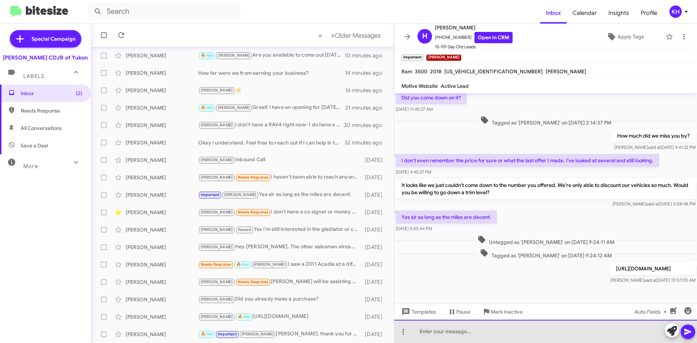
click at [543, 328] on div at bounding box center [545, 331] width 303 height 23
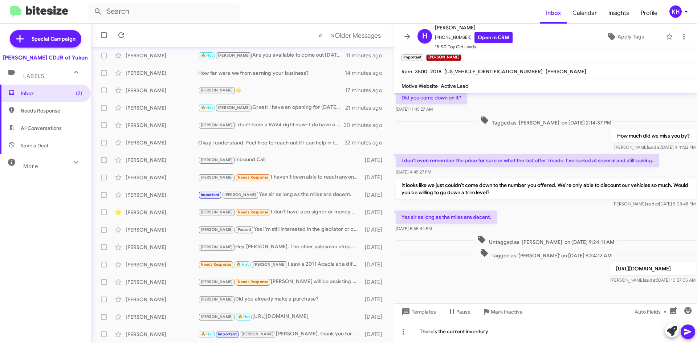
click at [686, 335] on icon at bounding box center [688, 332] width 9 height 9
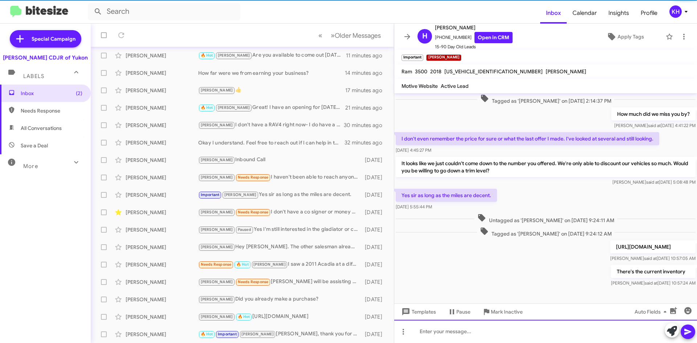
scroll to position [0, 0]
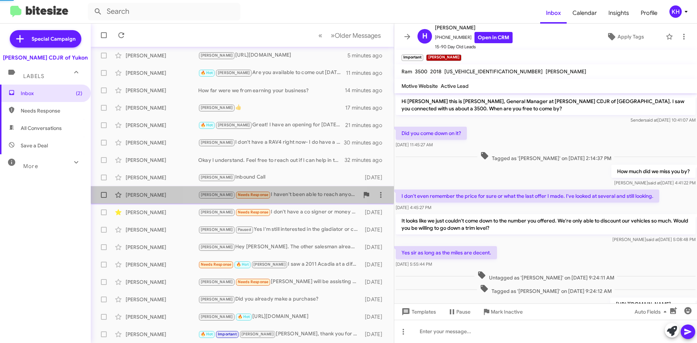
click at [267, 195] on div "[PERSON_NAME] Needs Response I haven't been able to reach anyone yet." at bounding box center [278, 195] width 161 height 8
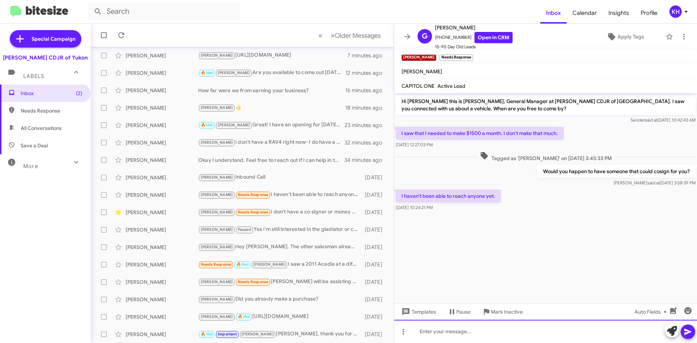
click at [444, 334] on div at bounding box center [545, 331] width 303 height 23
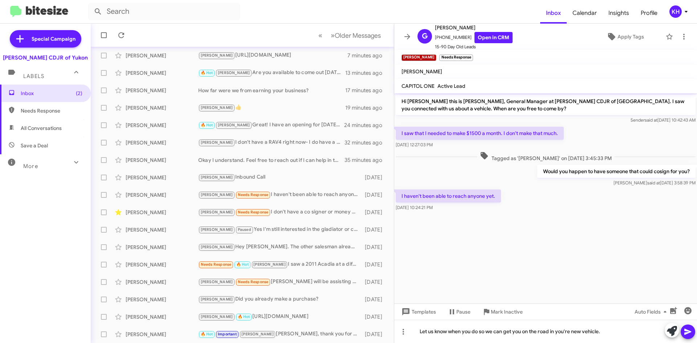
click at [688, 330] on icon at bounding box center [687, 332] width 7 height 6
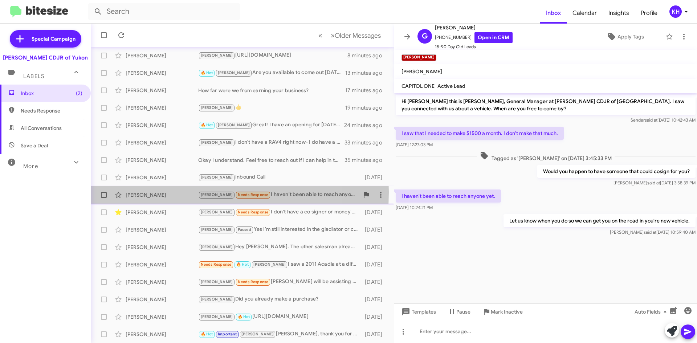
click at [135, 192] on div "[PERSON_NAME]" at bounding box center [162, 194] width 73 height 7
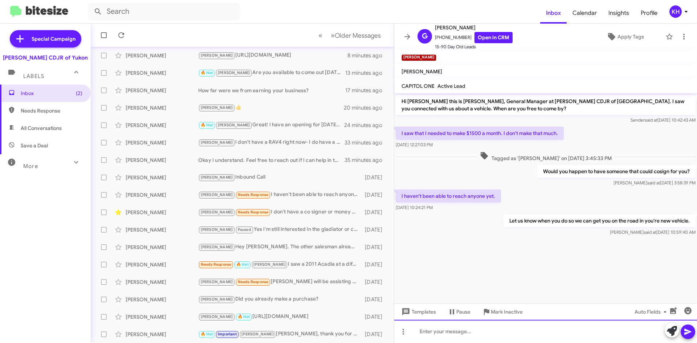
click at [459, 335] on div at bounding box center [545, 331] width 303 height 23
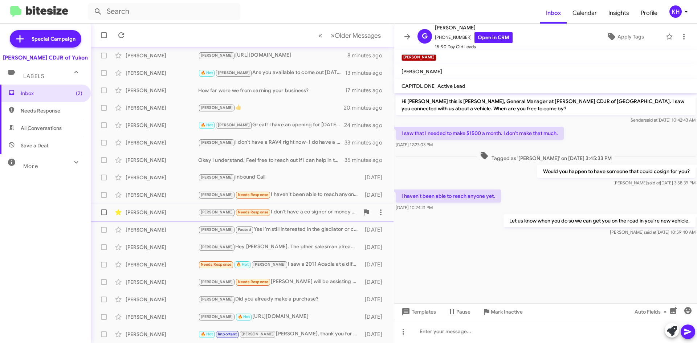
click at [302, 213] on div "[PERSON_NAME] Needs Response I don't have a co signer or money down, and althou…" at bounding box center [278, 212] width 161 height 8
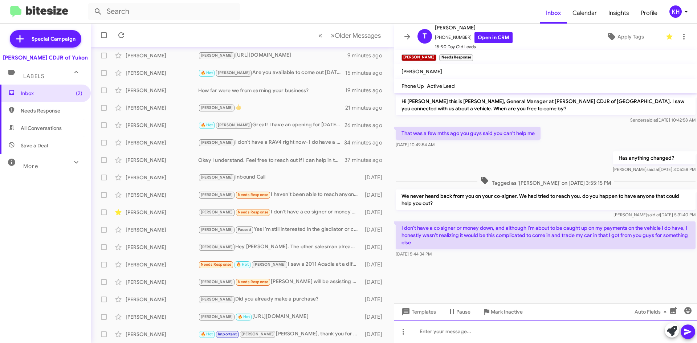
click at [438, 334] on div at bounding box center [545, 331] width 303 height 23
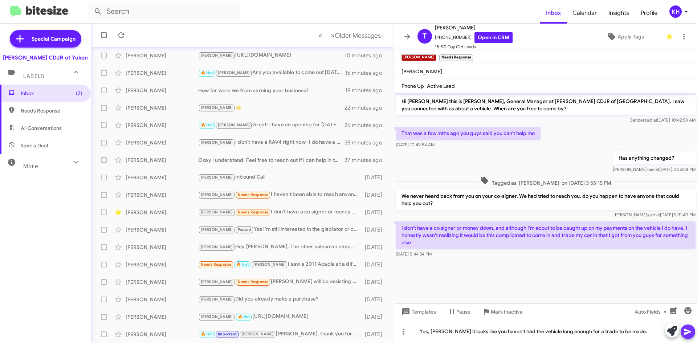
click at [688, 334] on icon at bounding box center [688, 332] width 9 height 9
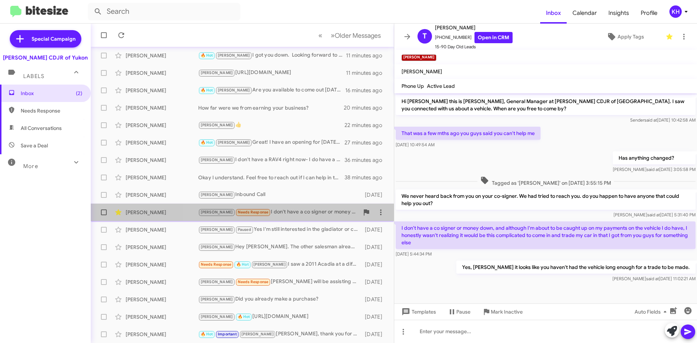
click at [273, 213] on div "[PERSON_NAME] Needs Response I don't have a co signer or money down, and althou…" at bounding box center [278, 212] width 161 height 8
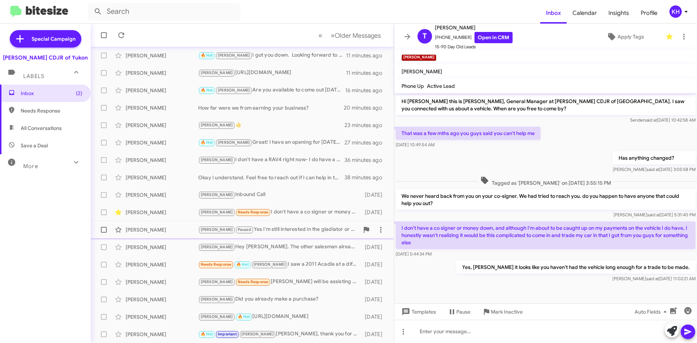
click at [262, 229] on div "[PERSON_NAME] Paused Yes I'm still interested in the gladiator or can be an old…" at bounding box center [278, 229] width 161 height 8
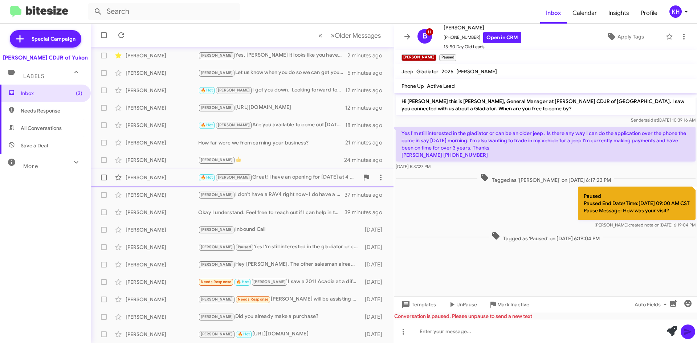
click at [285, 180] on div "🔥 Hot [PERSON_NAME] Great! I have an opening for [DATE] at 4 or is 6 pm better …" at bounding box center [278, 177] width 161 height 8
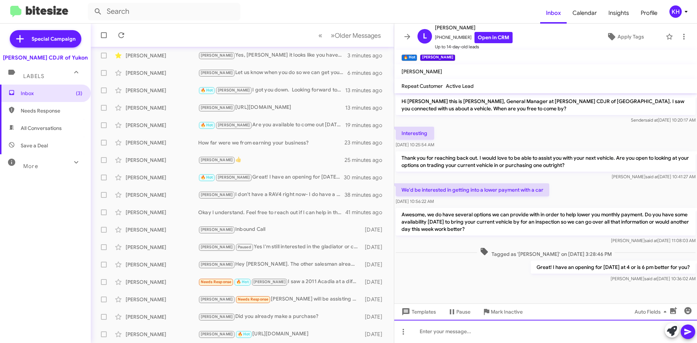
click at [446, 333] on div at bounding box center [545, 331] width 303 height 23
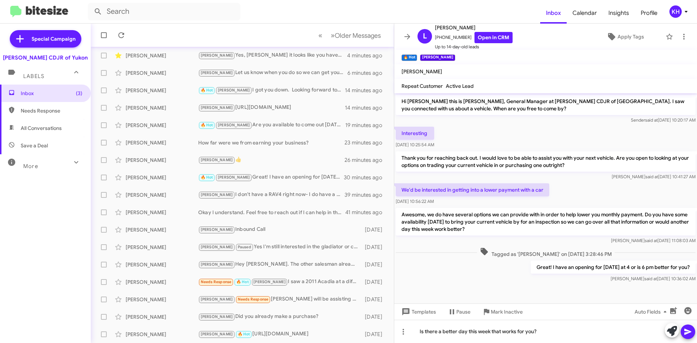
click at [687, 333] on icon at bounding box center [687, 332] width 7 height 6
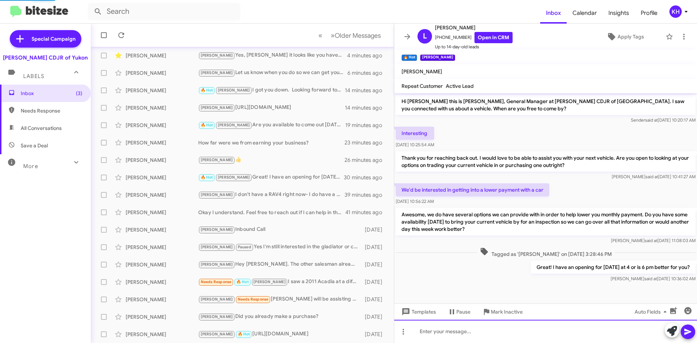
scroll to position [20, 0]
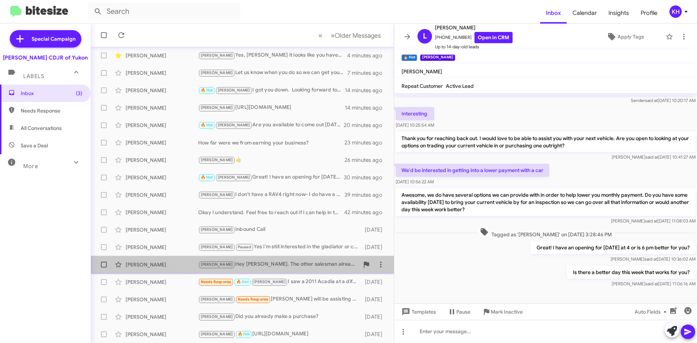
click at [284, 267] on div "[PERSON_NAME] Hey [PERSON_NAME]. The other salesman already let me know we cant…" at bounding box center [278, 264] width 161 height 8
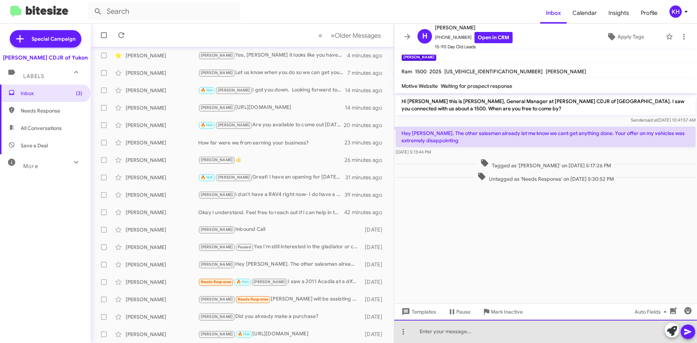
click at [451, 334] on div at bounding box center [545, 331] width 303 height 23
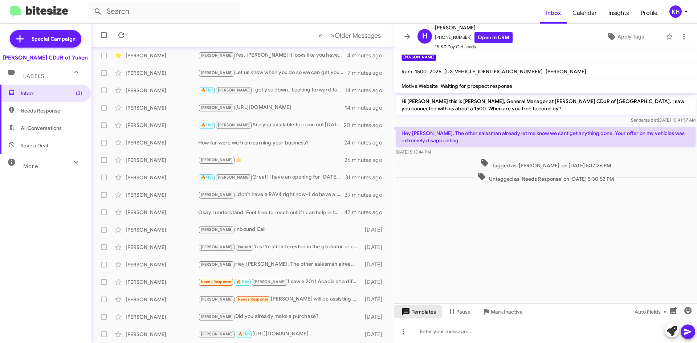
click at [428, 315] on span "Templates" at bounding box center [418, 311] width 36 height 13
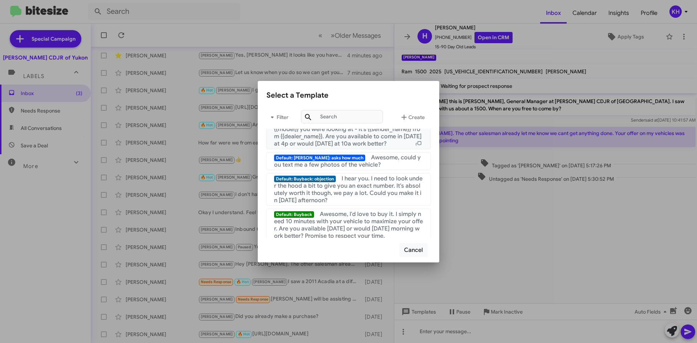
scroll to position [145, 0]
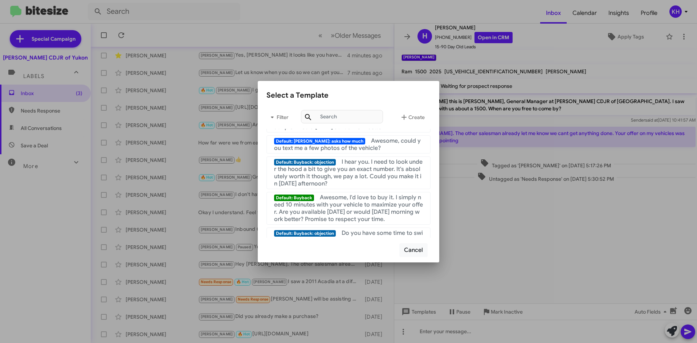
click at [523, 236] on div at bounding box center [348, 171] width 697 height 343
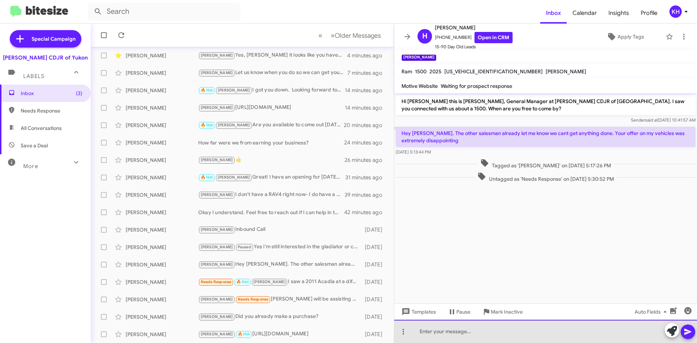
click at [467, 337] on div at bounding box center [545, 331] width 303 height 23
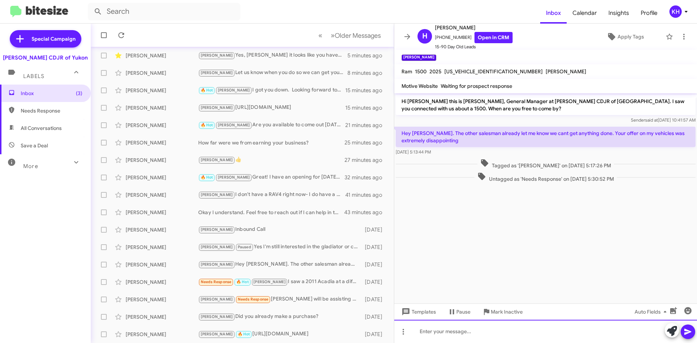
click at [444, 331] on div at bounding box center [545, 331] width 303 height 23
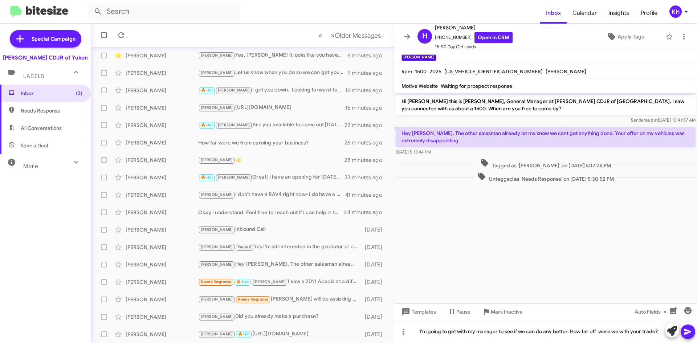
click at [684, 335] on icon at bounding box center [688, 332] width 9 height 9
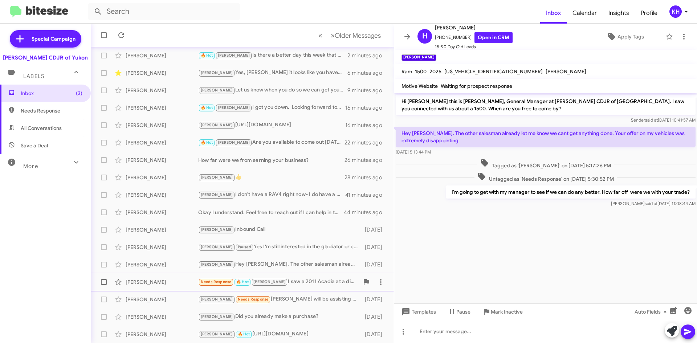
click at [255, 279] on small "[PERSON_NAME]" at bounding box center [270, 282] width 36 height 7
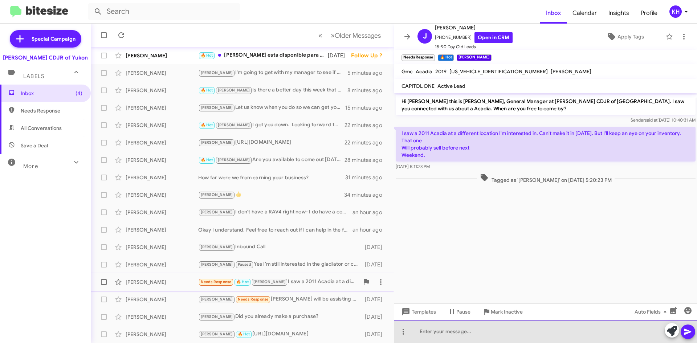
click at [477, 339] on div at bounding box center [545, 331] width 303 height 23
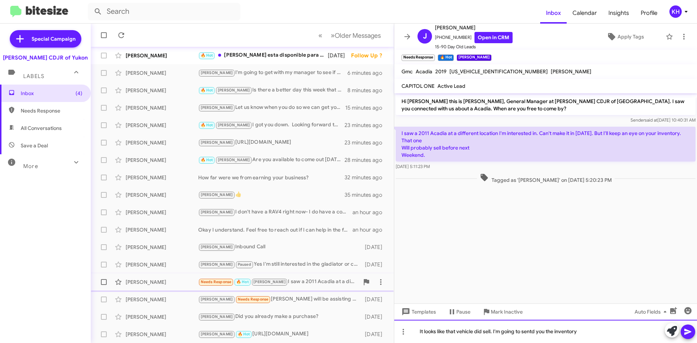
click at [536, 331] on div "It looks like that vehicle did sell. I'm going to sentd you the inventory" at bounding box center [545, 331] width 303 height 23
click at [583, 331] on div "It looks like that vehicle did sell. I'm going to send you the inventory" at bounding box center [545, 331] width 303 height 23
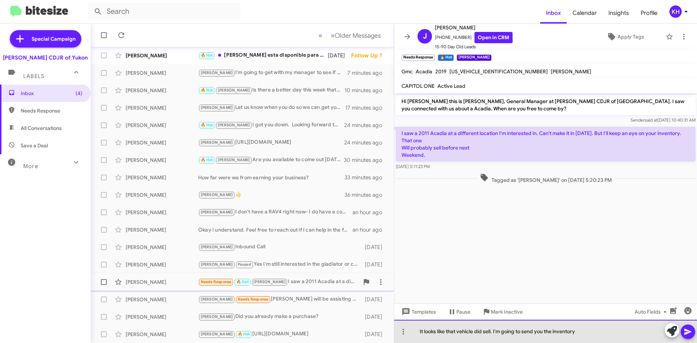
click at [594, 331] on div "It looks like that vehicle did sell. I'm going to send you the inventory" at bounding box center [545, 331] width 303 height 23
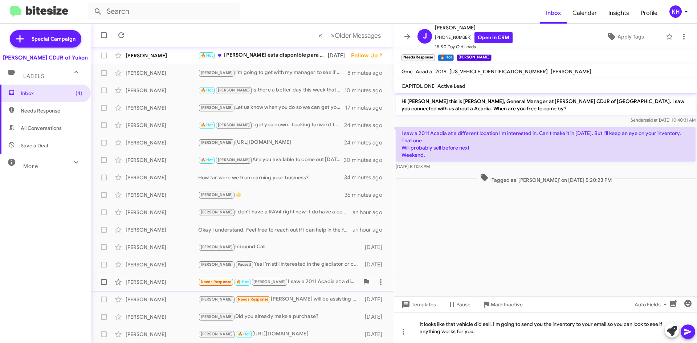
click at [693, 335] on button at bounding box center [688, 332] width 15 height 15
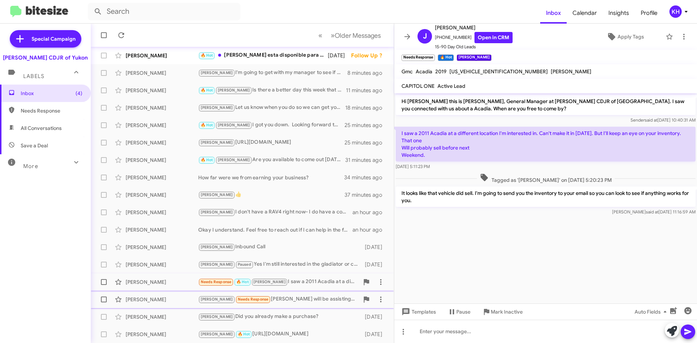
click at [238, 299] on span "Needs Response" at bounding box center [253, 299] width 31 height 5
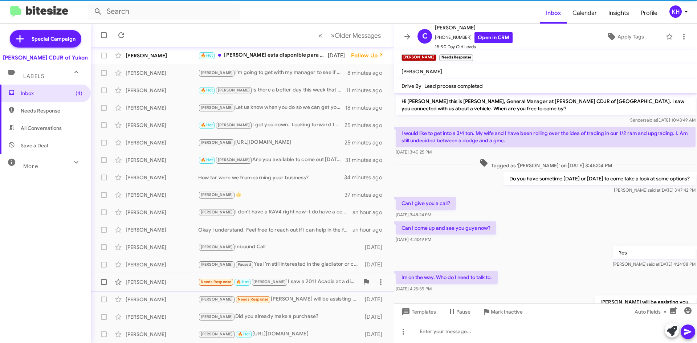
scroll to position [32, 0]
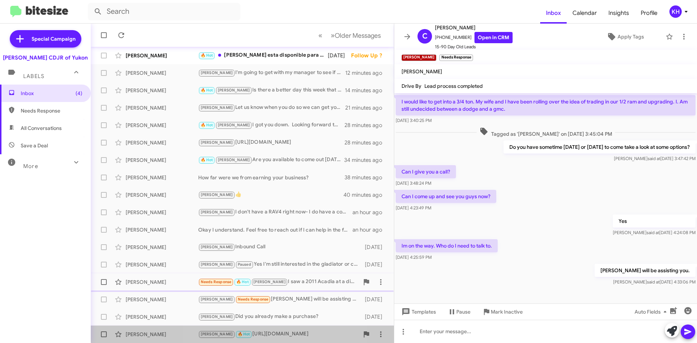
click at [271, 331] on div "[PERSON_NAME] 🔥 Hot [URL][DOMAIN_NAME]" at bounding box center [278, 334] width 161 height 8
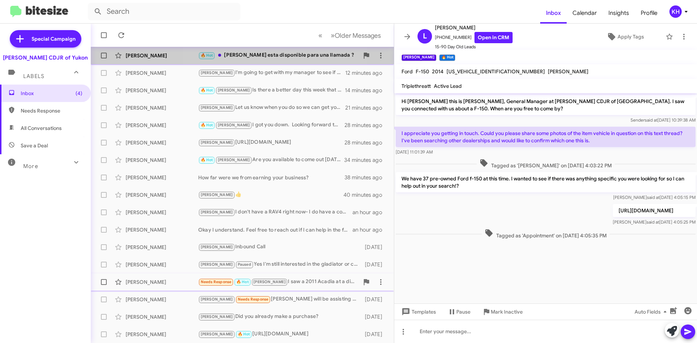
click at [253, 54] on div "🔥 Hot Hola [PERSON_NAME] esta disponible para una llamada ?" at bounding box center [278, 55] width 161 height 8
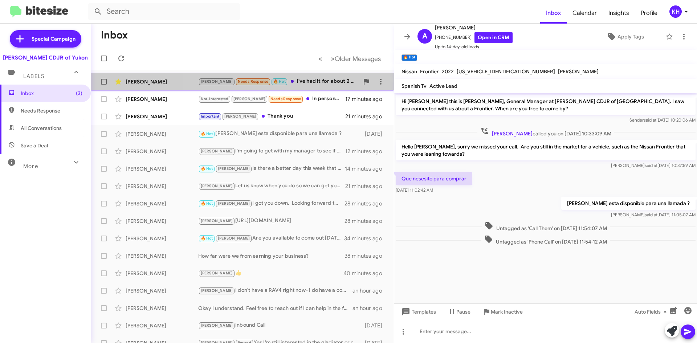
click at [292, 80] on div "[PERSON_NAME] Needs Response 🔥 Hot I've had it for about 2 or 3 years" at bounding box center [278, 81] width 161 height 8
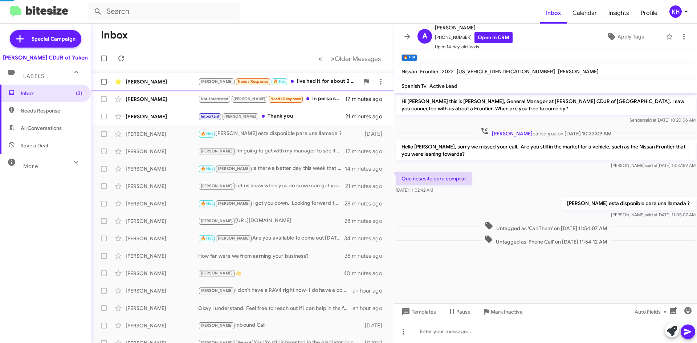
scroll to position [20, 0]
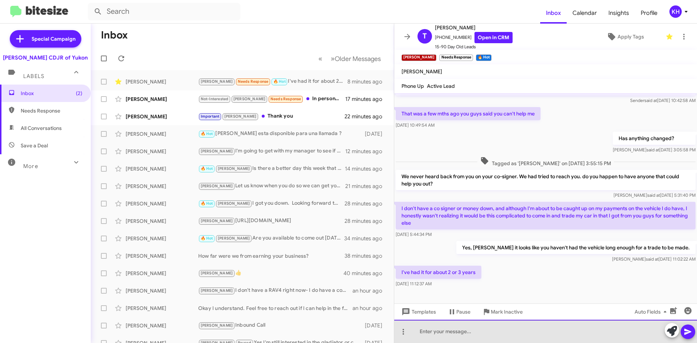
click at [444, 334] on div at bounding box center [545, 331] width 303 height 23
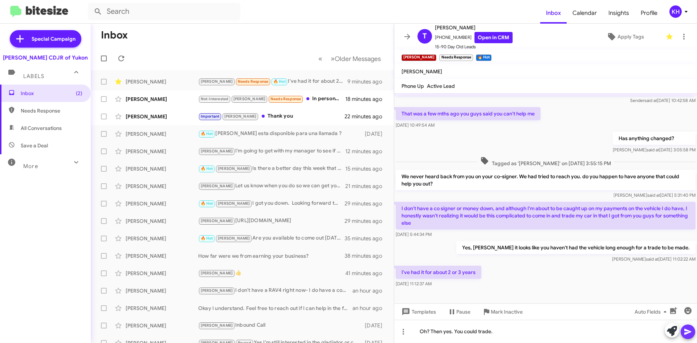
click at [693, 335] on button at bounding box center [688, 332] width 15 height 15
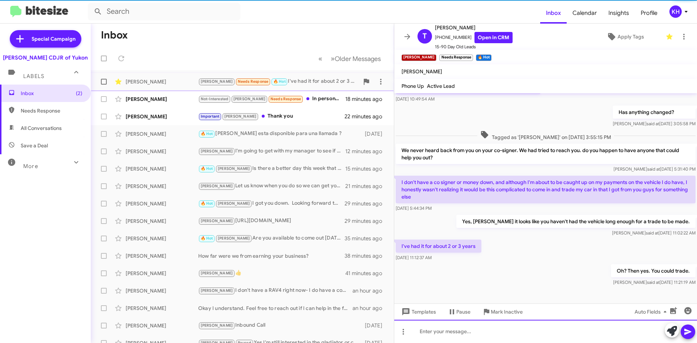
scroll to position [46, 0]
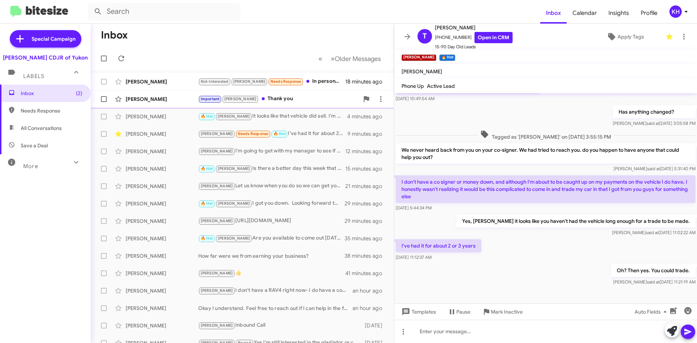
click at [260, 97] on div "Important [PERSON_NAME] Thank you" at bounding box center [278, 99] width 161 height 8
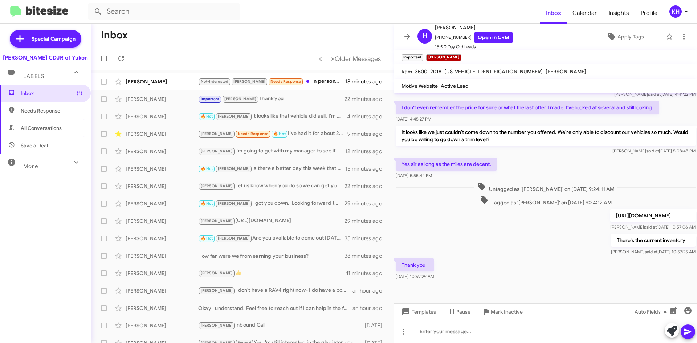
scroll to position [110, 0]
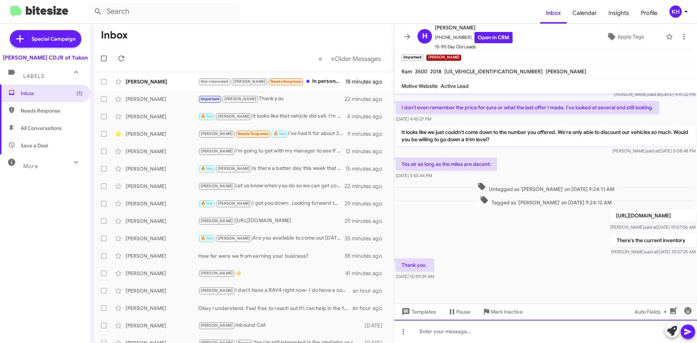
click at [462, 333] on div at bounding box center [545, 331] width 303 height 23
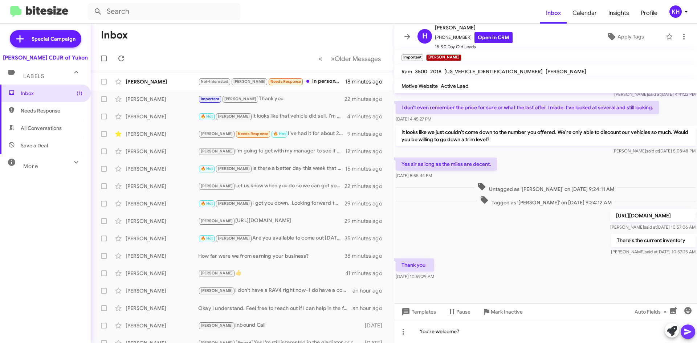
click at [685, 337] on span at bounding box center [688, 332] width 9 height 15
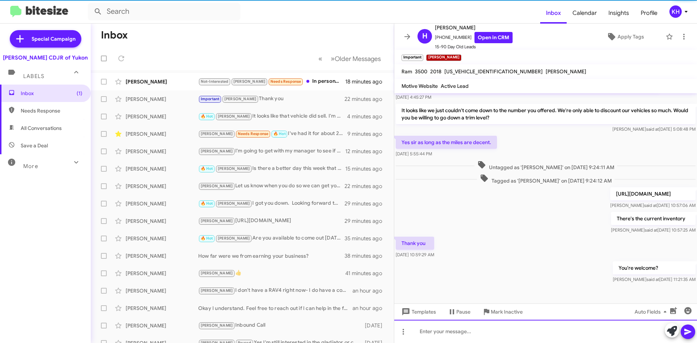
scroll to position [0, 0]
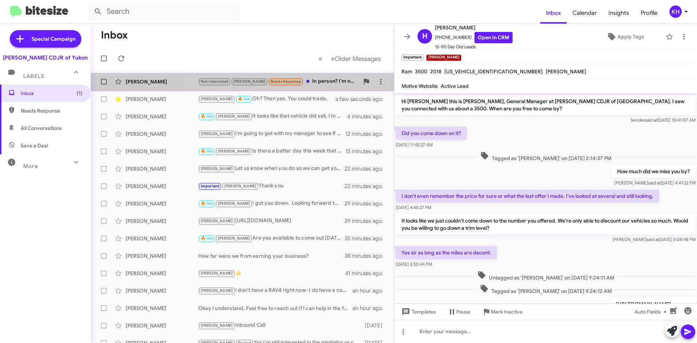
click at [306, 84] on div "Not-Interested [PERSON_NAME] Needs Response In person? I'm not sure that I can …" at bounding box center [278, 81] width 161 height 8
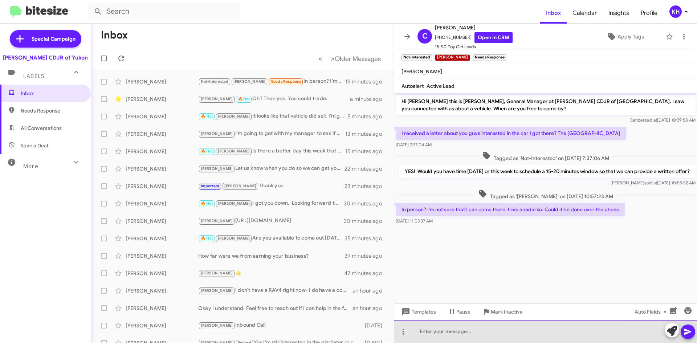
click at [432, 334] on div at bounding box center [545, 331] width 303 height 23
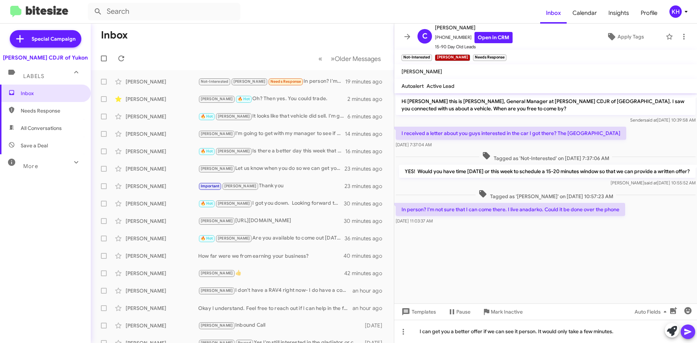
click at [691, 335] on icon at bounding box center [688, 332] width 9 height 9
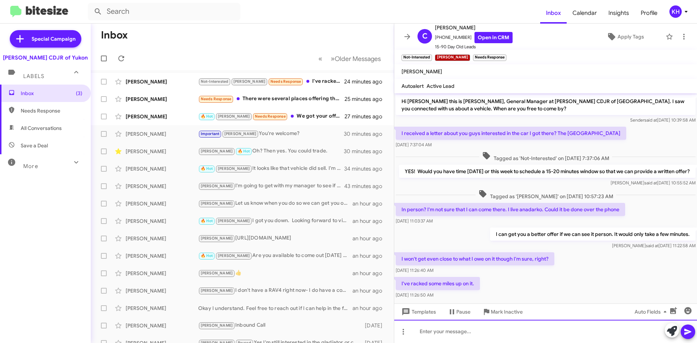
scroll to position [20, 0]
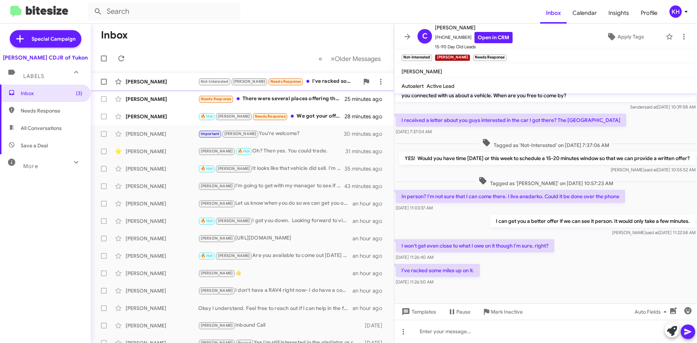
click at [175, 81] on div "[PERSON_NAME]" at bounding box center [162, 81] width 73 height 7
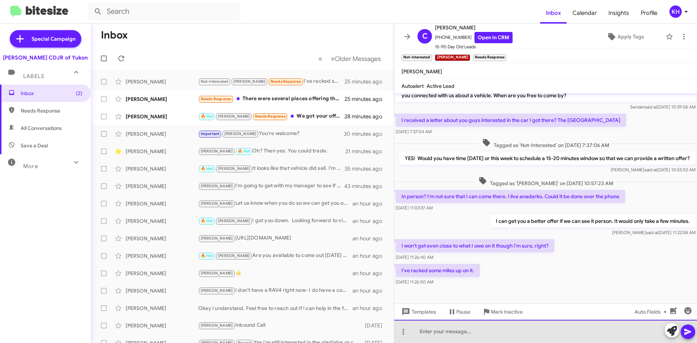
click at [444, 327] on div at bounding box center [545, 331] width 303 height 23
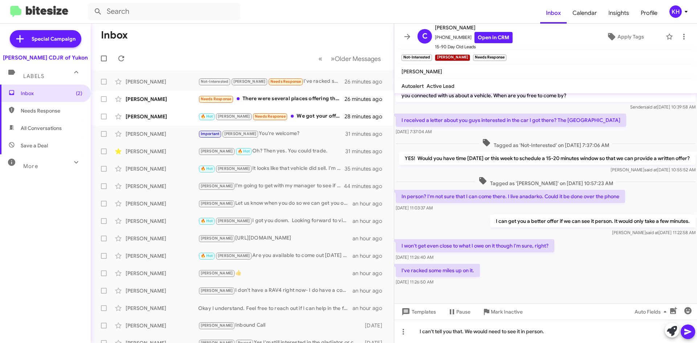
click at [688, 332] on icon at bounding box center [687, 332] width 7 height 6
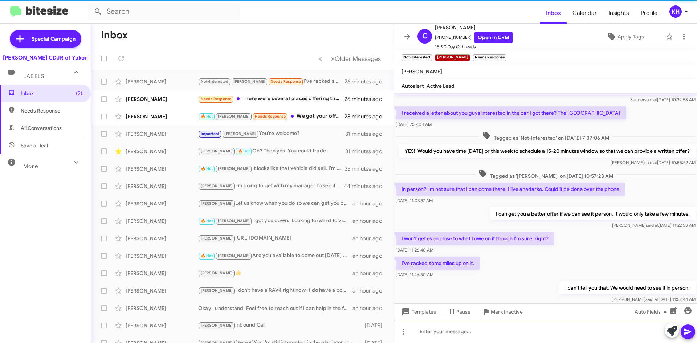
scroll to position [47, 0]
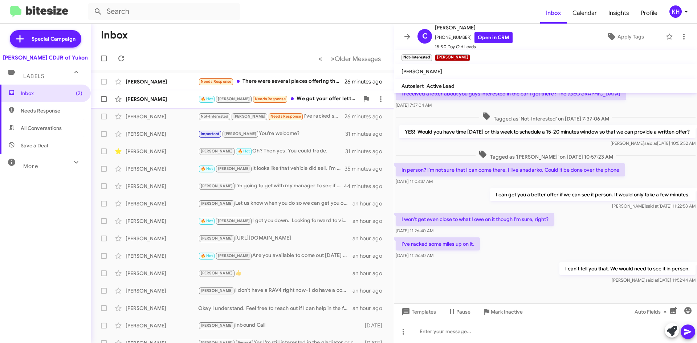
click at [292, 96] on div "🔥 Hot [PERSON_NAME] Needs Response We got your offer letter in the mail and it …" at bounding box center [278, 99] width 161 height 8
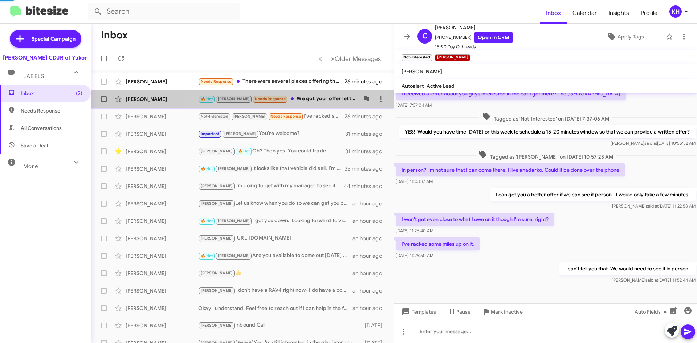
scroll to position [46, 0]
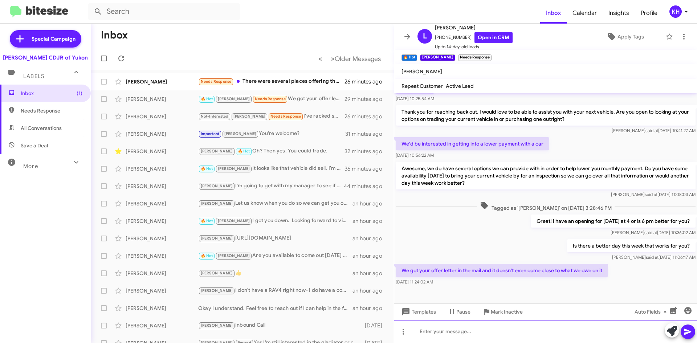
click at [446, 331] on div at bounding box center [545, 331] width 303 height 23
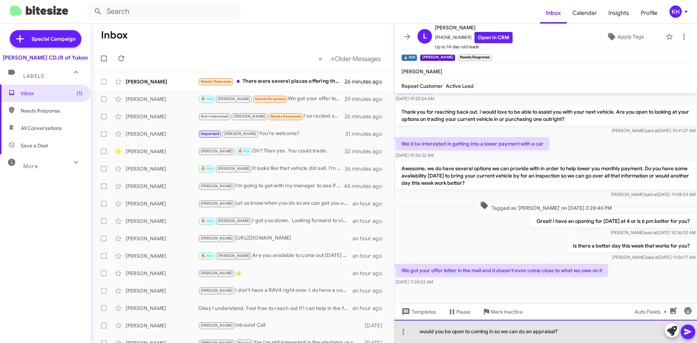
click at [424, 331] on div "would you be open to coming in so we can do an appraisal?" at bounding box center [545, 331] width 303 height 23
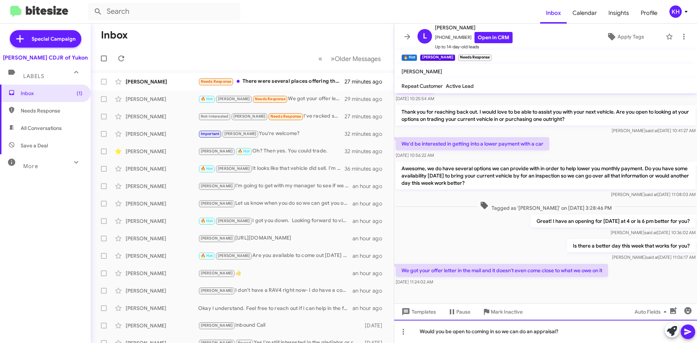
click at [577, 332] on div "Would you be open to coming in so we can do an appraisal?" at bounding box center [545, 331] width 303 height 23
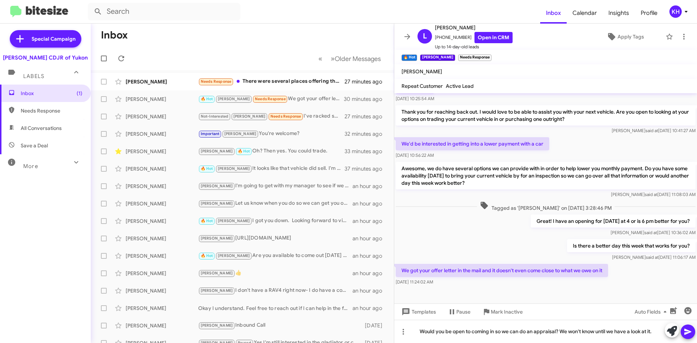
click at [692, 334] on icon at bounding box center [688, 332] width 9 height 9
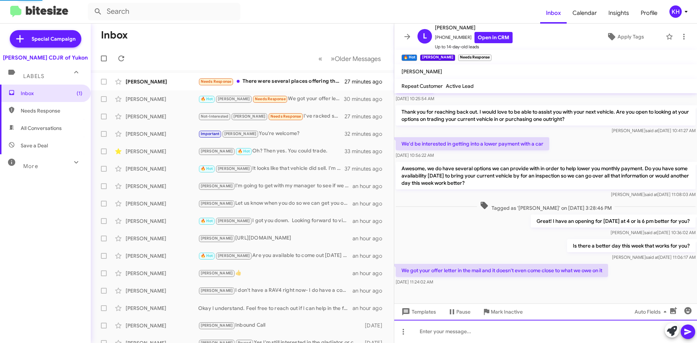
scroll to position [0, 0]
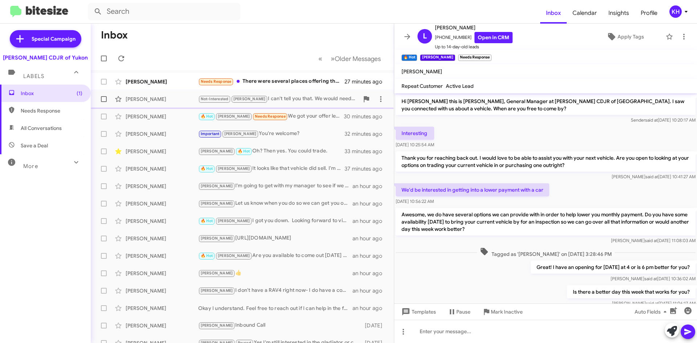
click at [275, 98] on div "Not-Interested [PERSON_NAME] I can't tell you that. We would need to see it in …" at bounding box center [278, 99] width 161 height 8
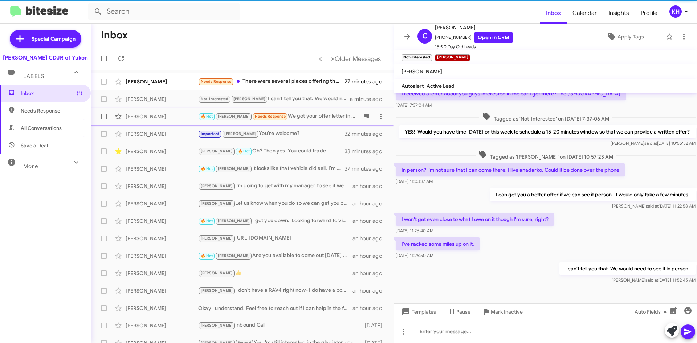
click at [301, 121] on div "🔥 Hot [PERSON_NAME] Needs Response We got your offer letter in the mail and it …" at bounding box center [278, 116] width 161 height 8
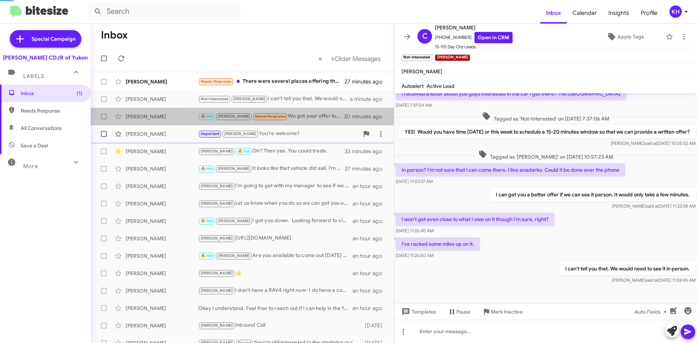
scroll to position [73, 0]
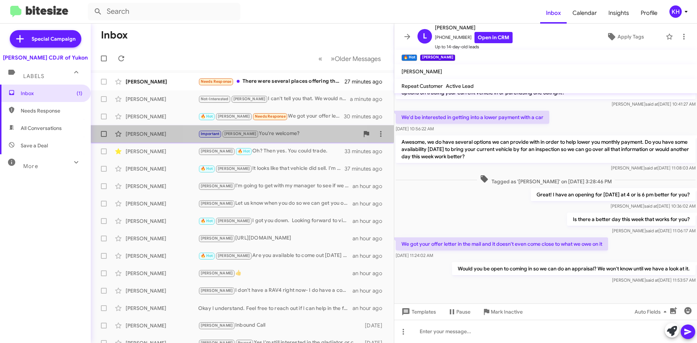
click at [264, 137] on div "Important [PERSON_NAME] You're welcome?" at bounding box center [278, 134] width 161 height 8
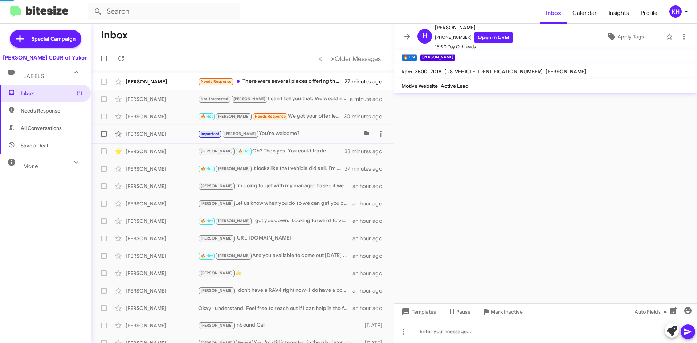
scroll to position [137, 0]
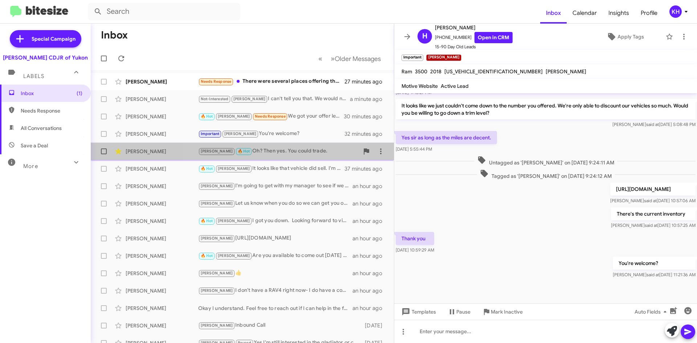
click at [264, 152] on div "[PERSON_NAME] 🔥 Hot Oh? Then yes. You could trade." at bounding box center [278, 151] width 161 height 8
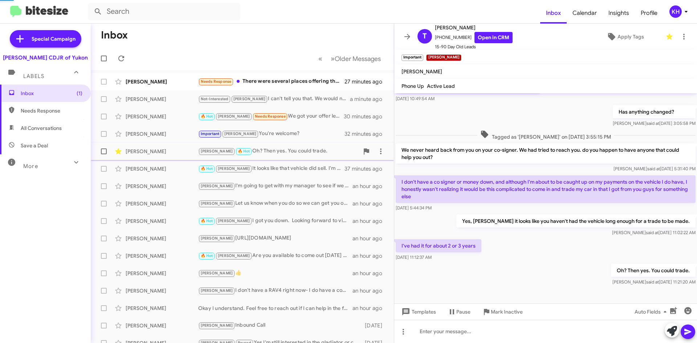
scroll to position [46, 0]
click at [266, 82] on div "Needs Response There were several places offering the exact same vehicle for an…" at bounding box center [278, 81] width 161 height 8
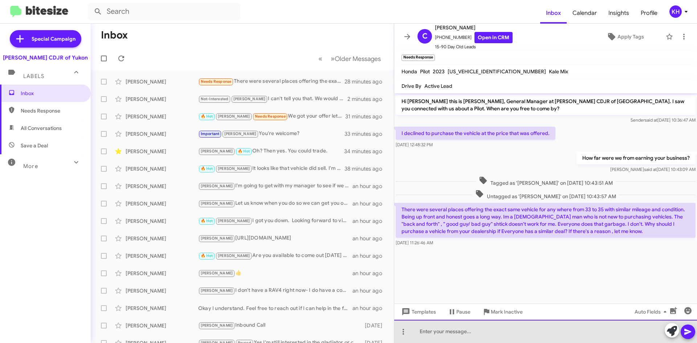
click at [427, 334] on div at bounding box center [545, 331] width 303 height 23
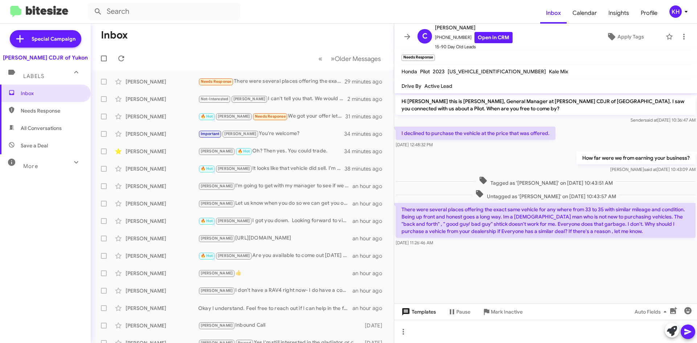
click at [426, 314] on span "Templates" at bounding box center [418, 311] width 36 height 13
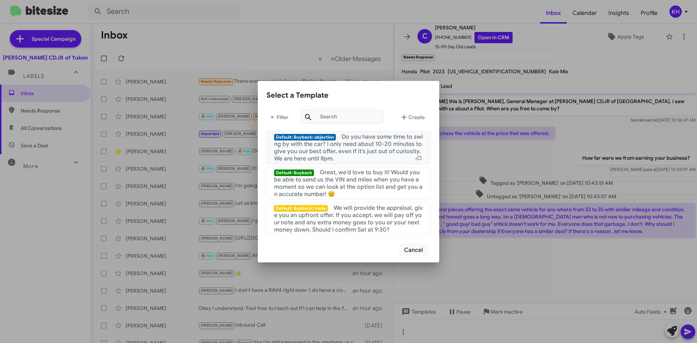
scroll to position [254, 0]
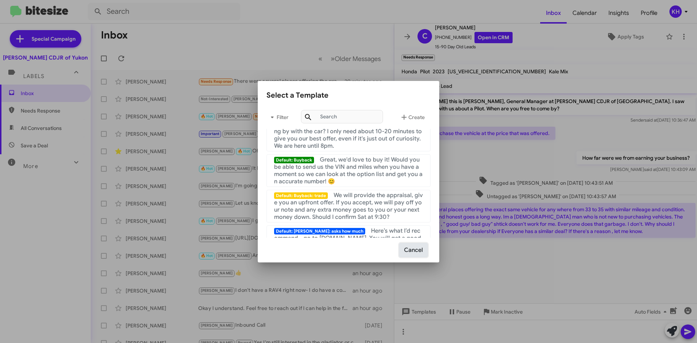
drag, startPoint x: 415, startPoint y: 248, endPoint x: 417, endPoint y: 252, distance: 4.9
click at [414, 248] on button "Cancel" at bounding box center [413, 250] width 28 height 14
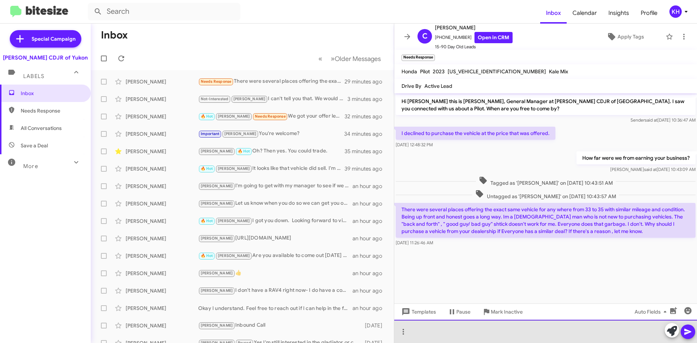
click at [490, 333] on div at bounding box center [545, 331] width 303 height 23
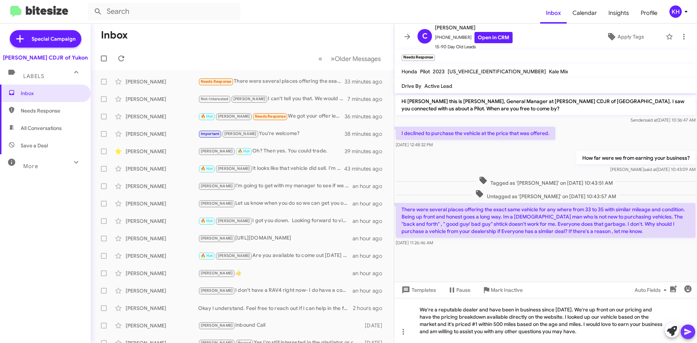
click at [686, 338] on span at bounding box center [688, 332] width 9 height 15
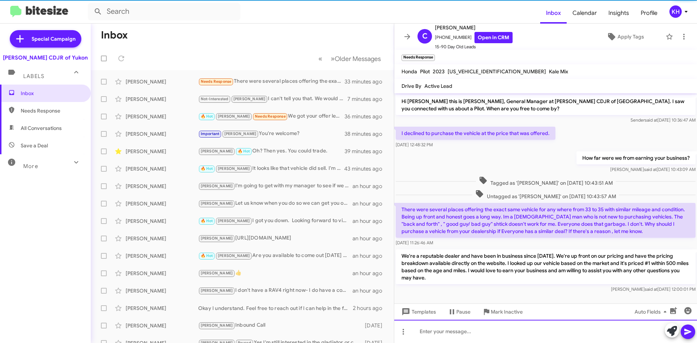
scroll to position [4, 0]
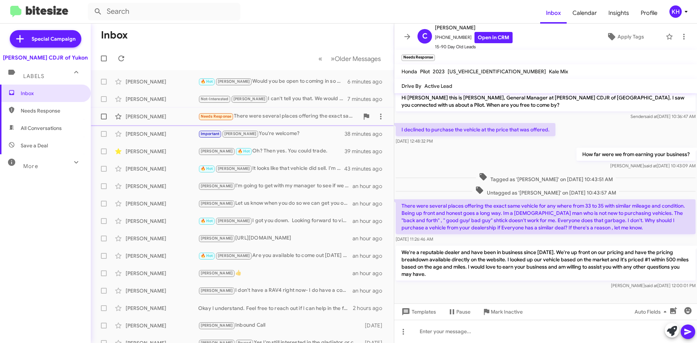
click at [213, 116] on span "Needs Response" at bounding box center [216, 116] width 31 height 5
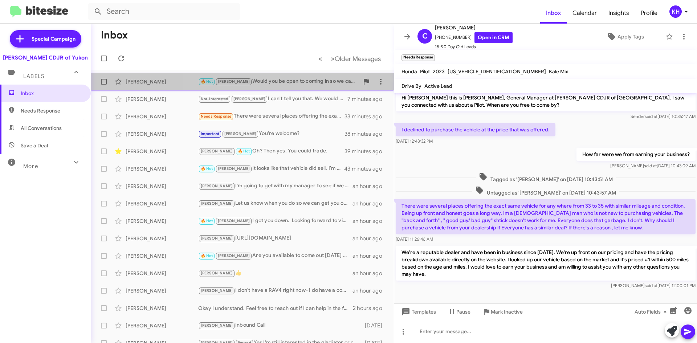
click at [270, 82] on div "🔥 Hot [PERSON_NAME] Would you be open to coming in so we can do an appraisal? W…" at bounding box center [278, 81] width 161 height 8
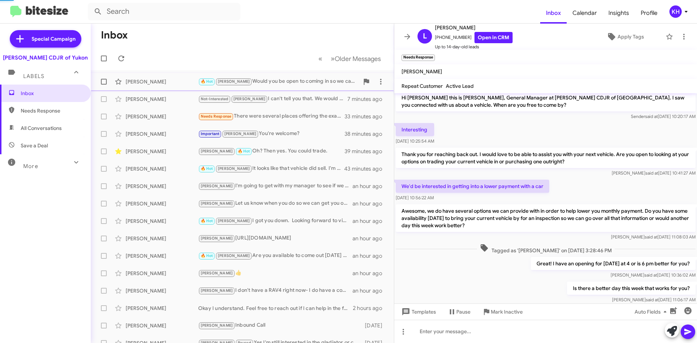
scroll to position [73, 0]
